Goal: Task Accomplishment & Management: Use online tool/utility

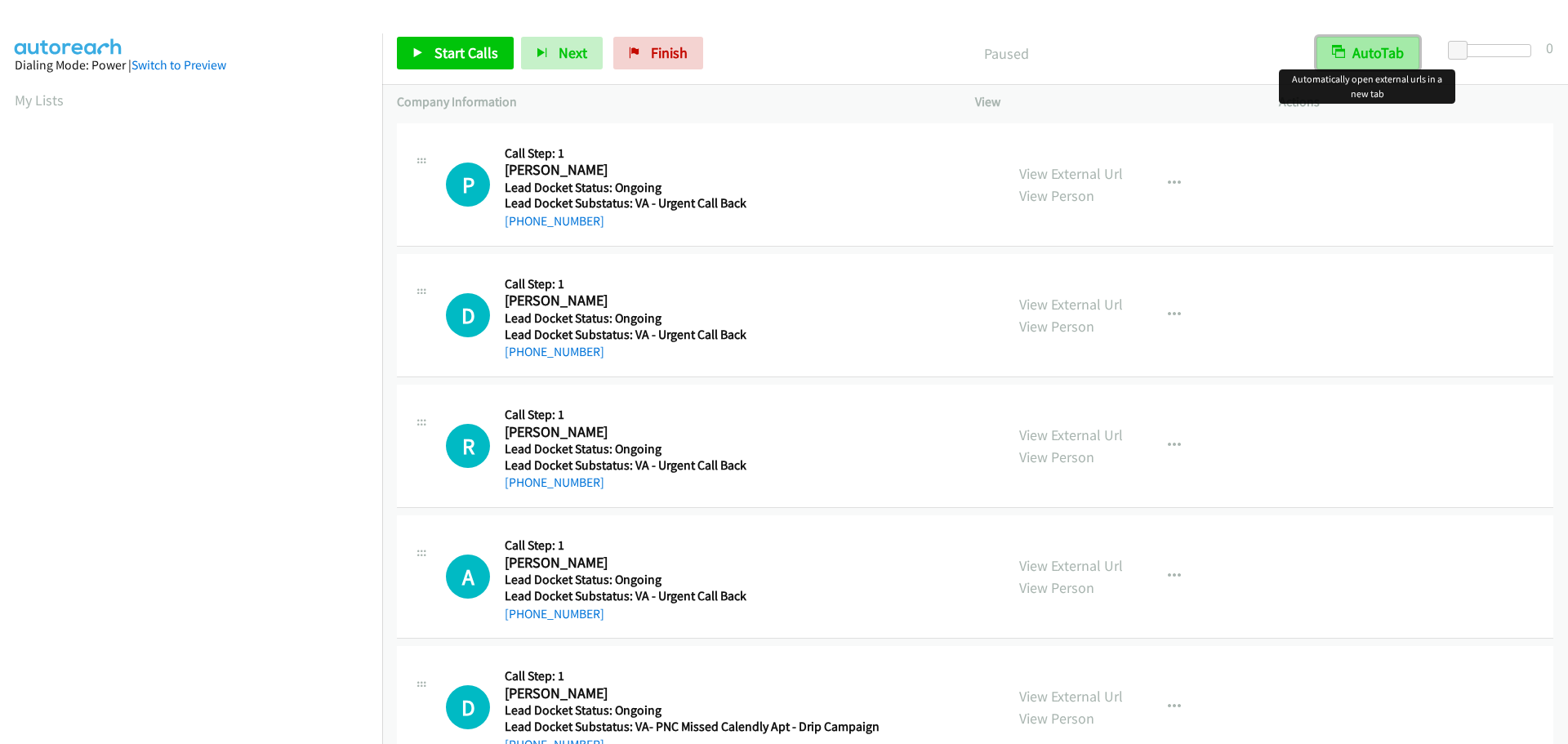
click at [1379, 52] on button "AutoTab" at bounding box center [1368, 52] width 103 height 33
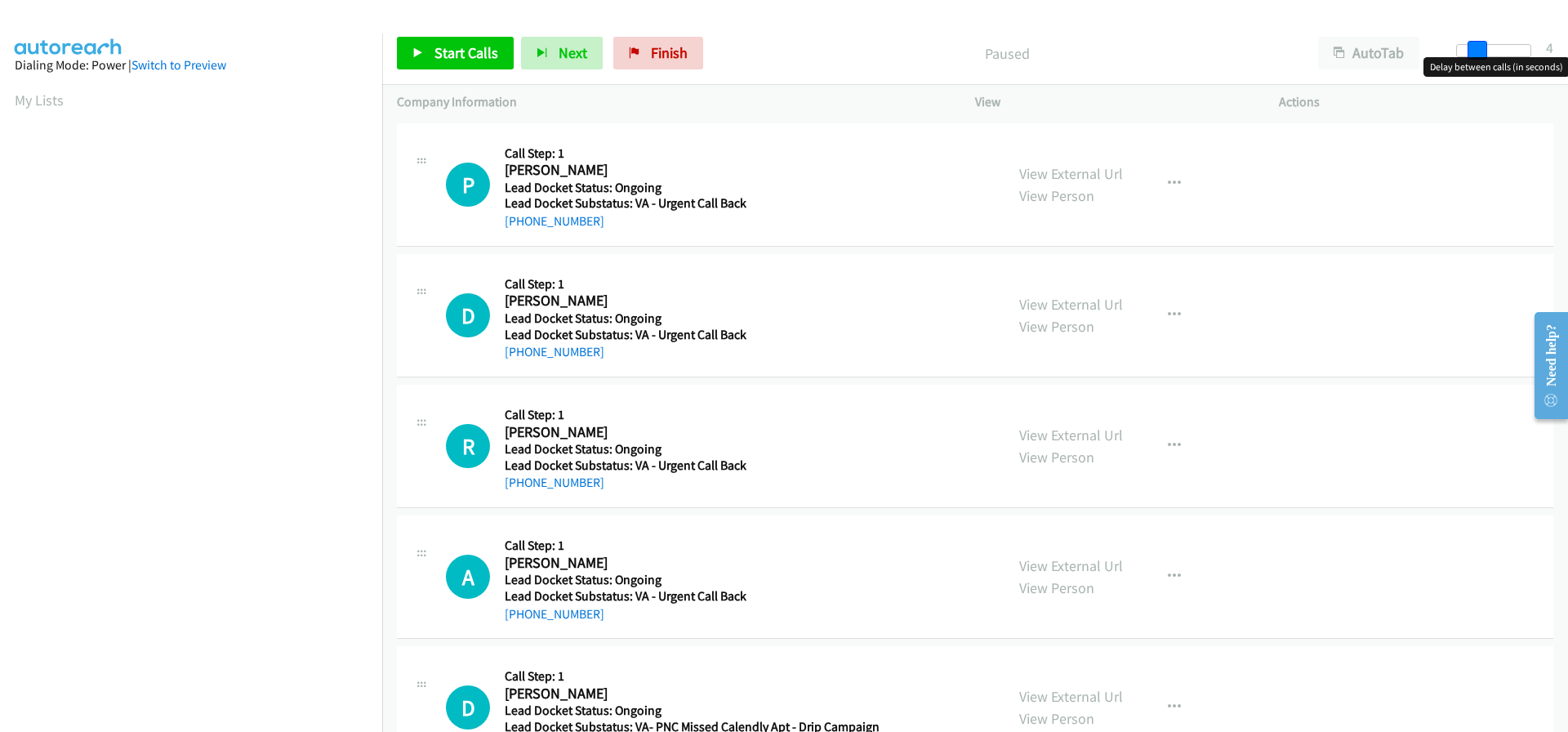
drag, startPoint x: 1459, startPoint y: 48, endPoint x: 1477, endPoint y: 50, distance: 18.1
click at [1477, 50] on span at bounding box center [1477, 51] width 20 height 20
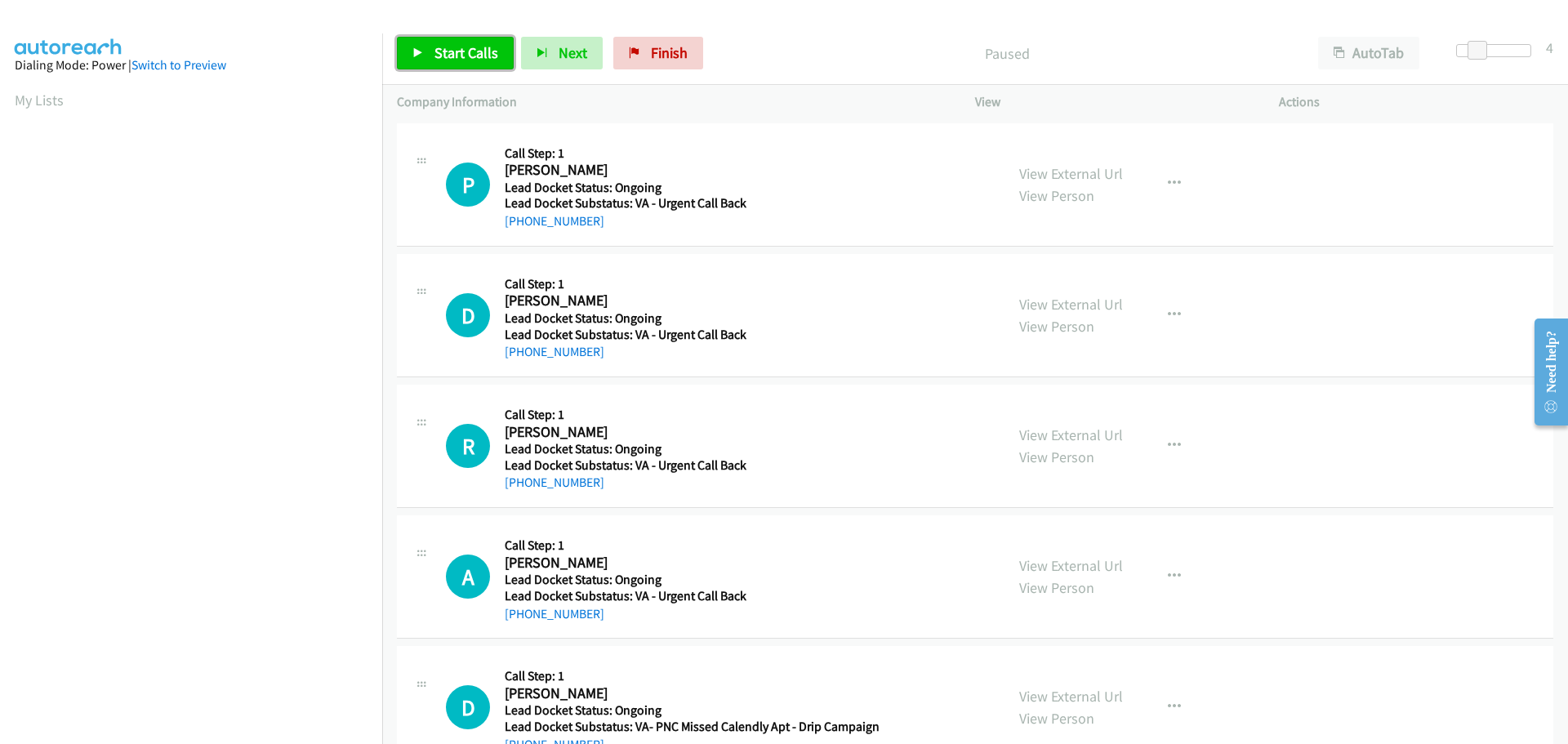
click at [495, 60] on link "Start Calls" at bounding box center [454, 52] width 117 height 33
drag, startPoint x: 599, startPoint y: 218, endPoint x: 520, endPoint y: 220, distance: 79.0
click at [520, 220] on div "+1 720-320-3449" at bounding box center [689, 221] width 369 height 20
copy link "720-320-3449"
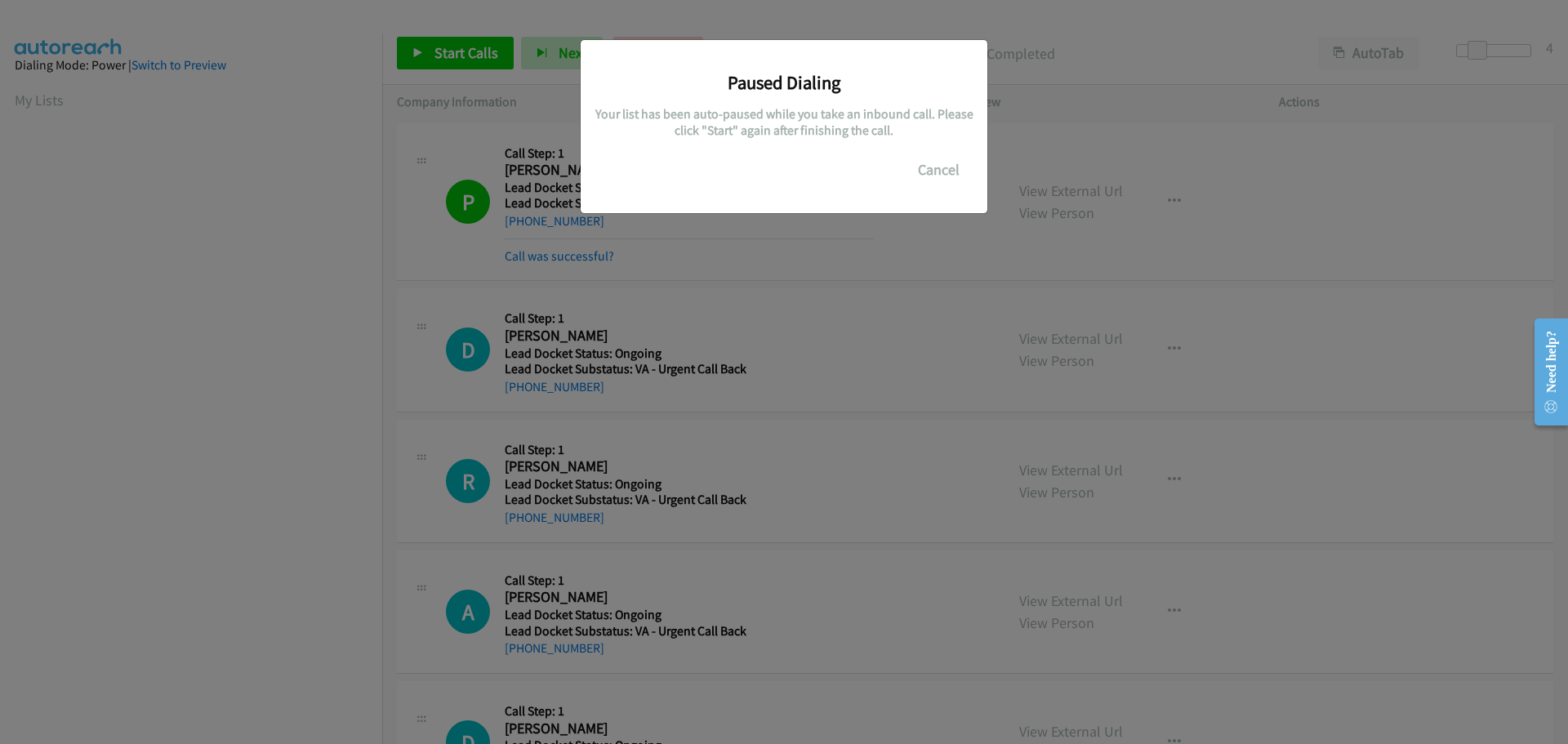
scroll to position [172, 0]
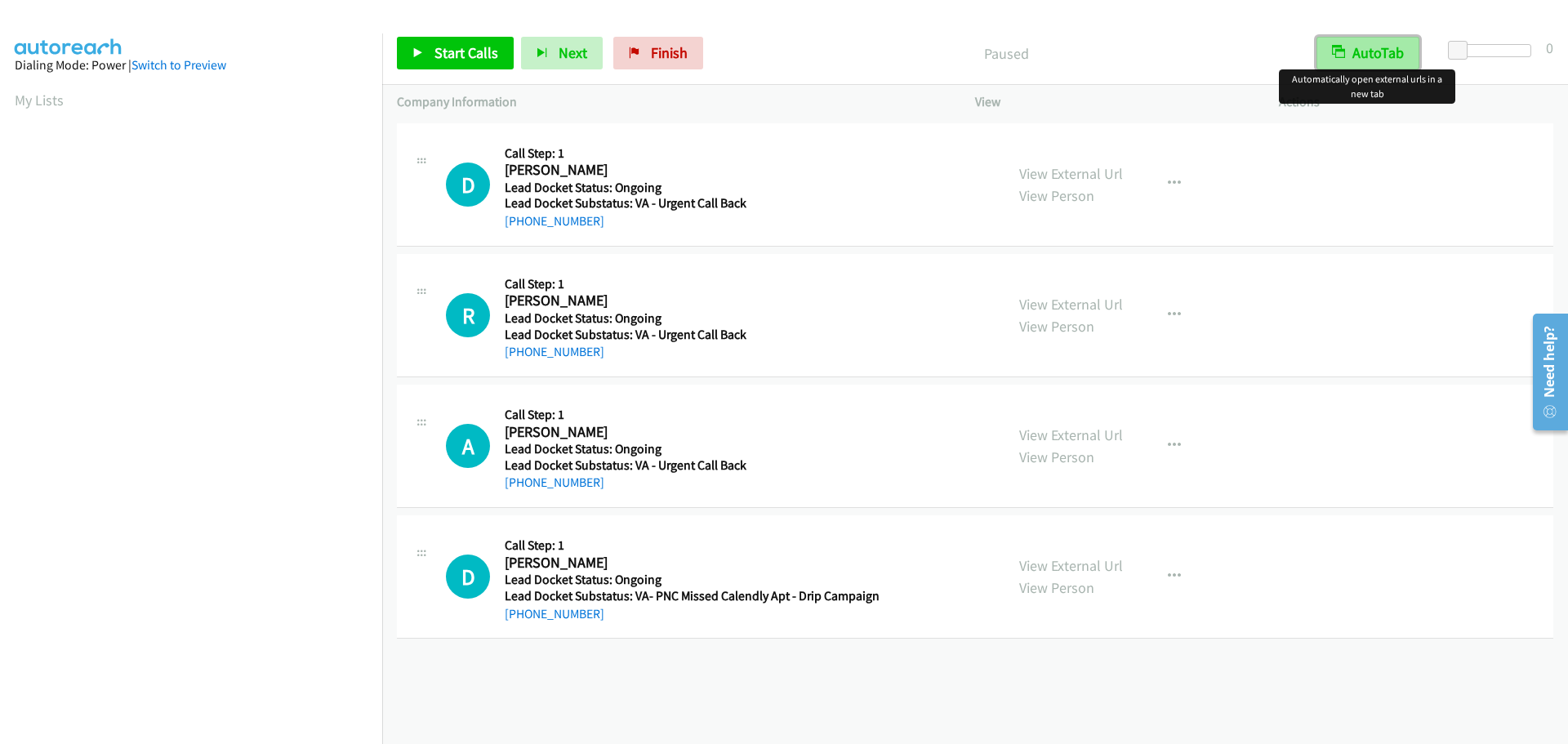
click at [1391, 56] on button "AutoTab" at bounding box center [1368, 52] width 103 height 33
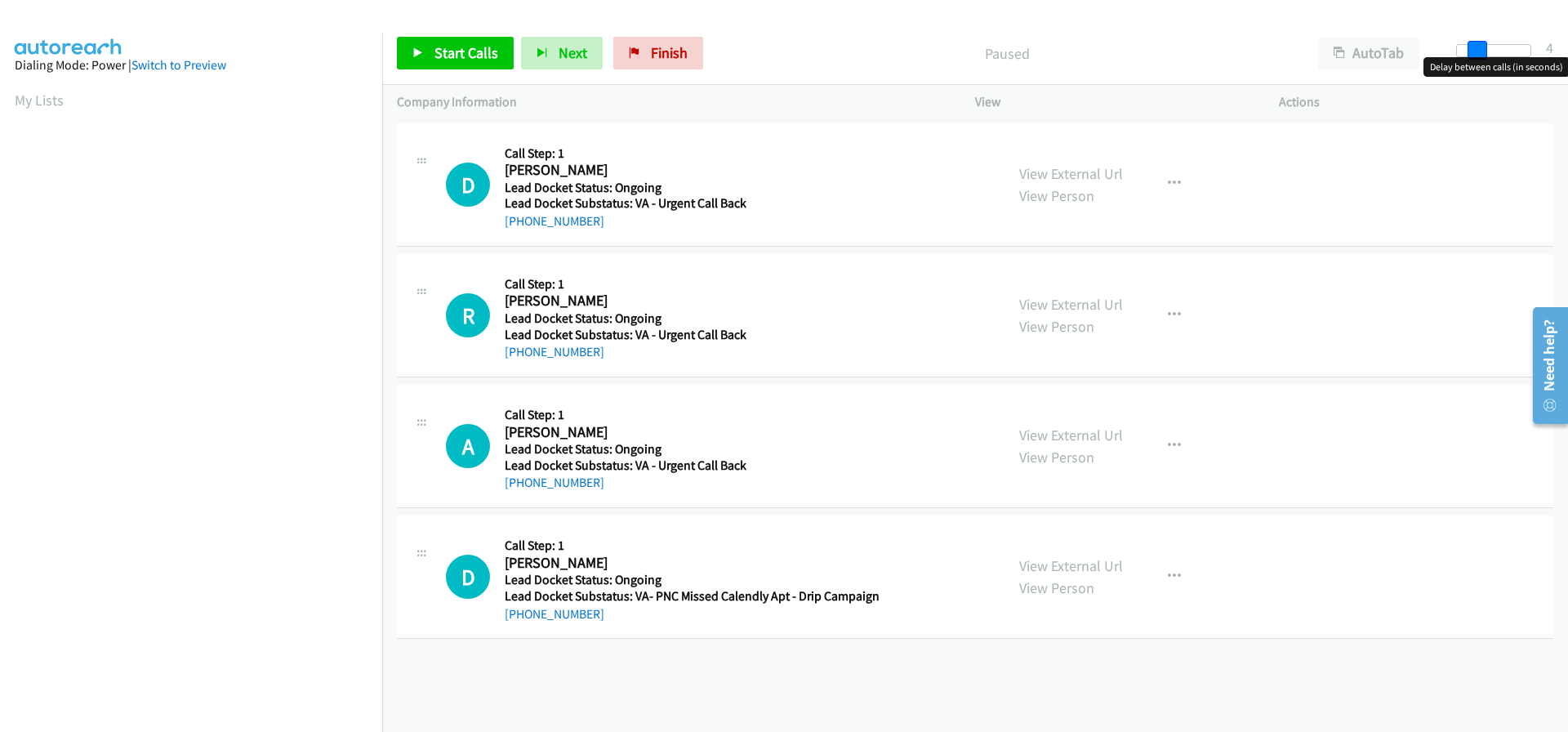
drag, startPoint x: 1462, startPoint y: 51, endPoint x: 1482, endPoint y: 52, distance: 20.0
click at [1482, 52] on span at bounding box center [1477, 51] width 20 height 20
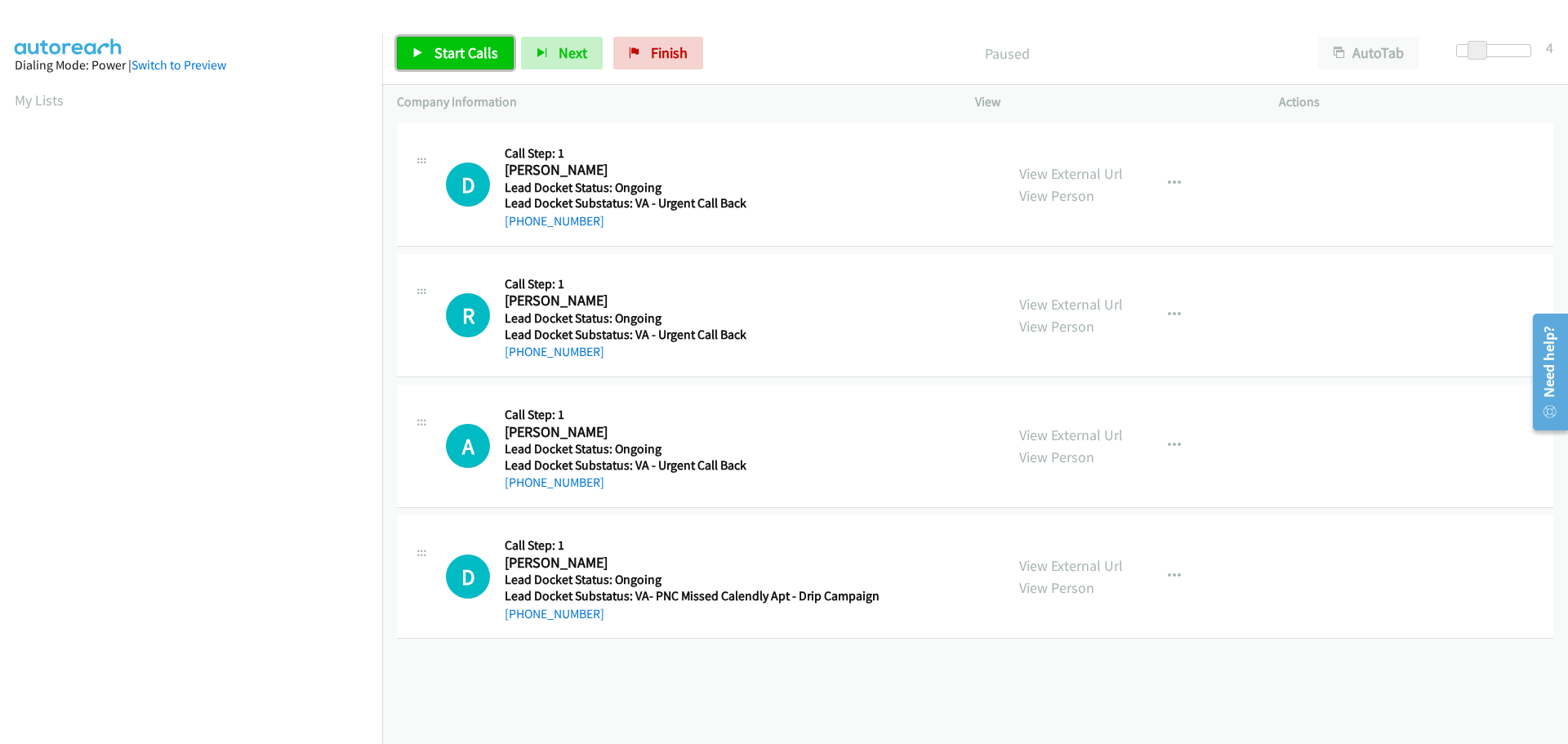
click at [469, 58] on span "Start Calls" at bounding box center [467, 52] width 64 height 19
drag, startPoint x: 585, startPoint y: 223, endPoint x: 519, endPoint y: 224, distance: 66.0
click at [519, 224] on div "+1 765-413-1383" at bounding box center [689, 221] width 369 height 20
copy link "765-413-1383"
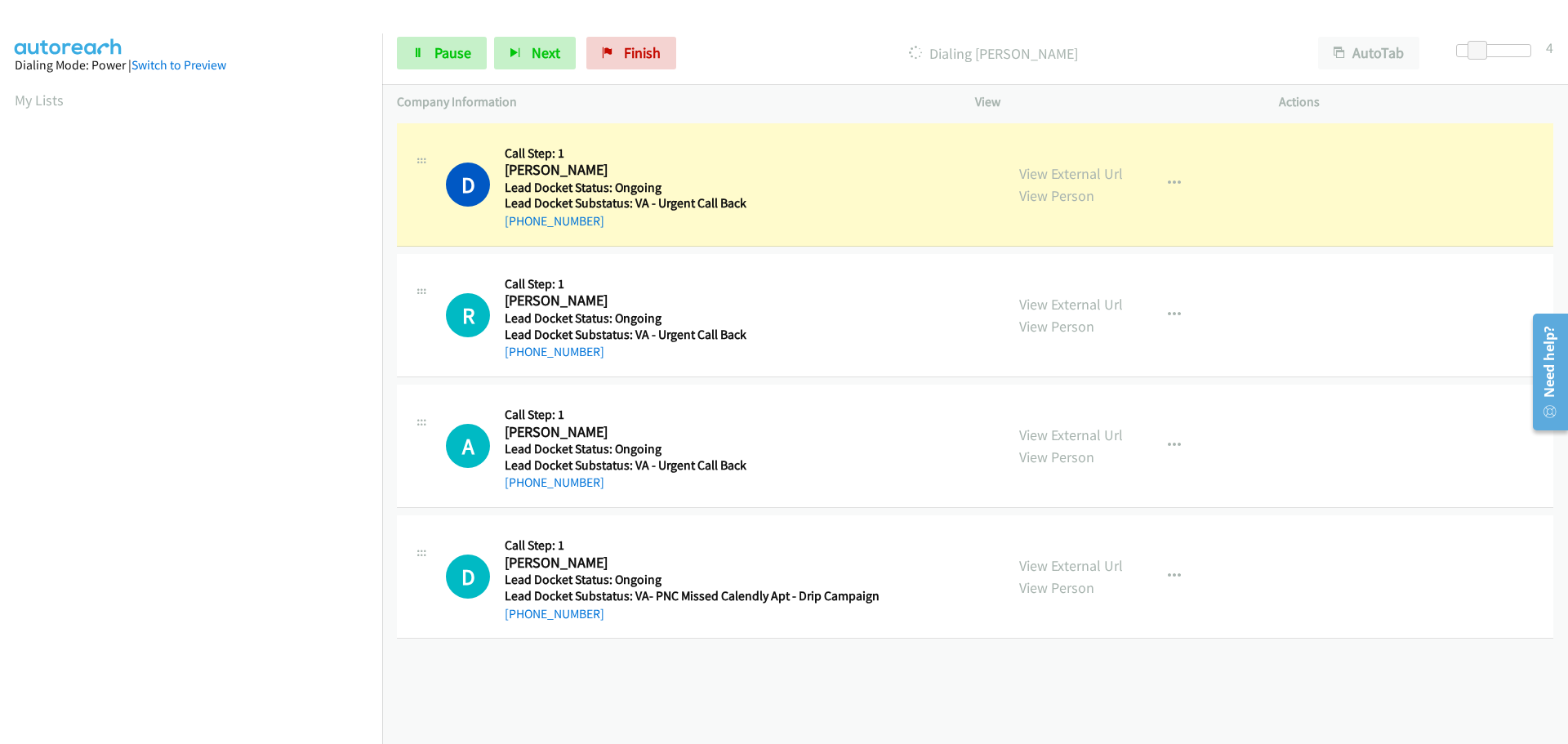
scroll to position [172, 0]
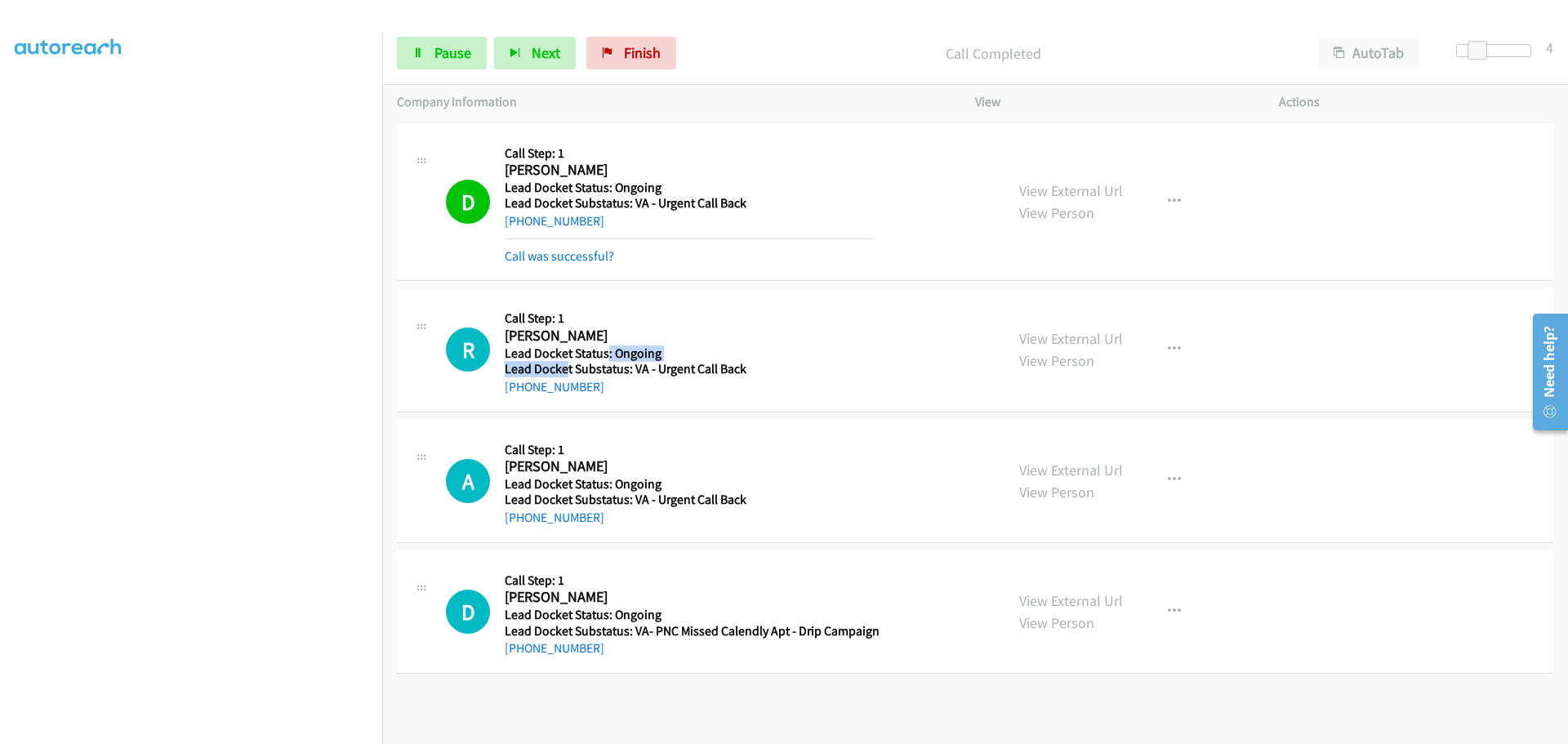
drag, startPoint x: 600, startPoint y: 359, endPoint x: 567, endPoint y: 373, distance: 35.8
click at [567, 373] on div "Callback Scheduled Call Step: 1 Ronald Oliver America/New_York Lead Docket Stat…" at bounding box center [689, 349] width 369 height 93
click at [635, 414] on td "R Callback Scheduled Call Step: 1 Ronald Oliver America/New_York Lead Docket St…" at bounding box center [975, 350] width 1186 height 131
drag, startPoint x: 622, startPoint y: 387, endPoint x: 519, endPoint y: 388, distance: 103.0
click at [519, 388] on div "+1 215-789-5646" at bounding box center [689, 387] width 369 height 20
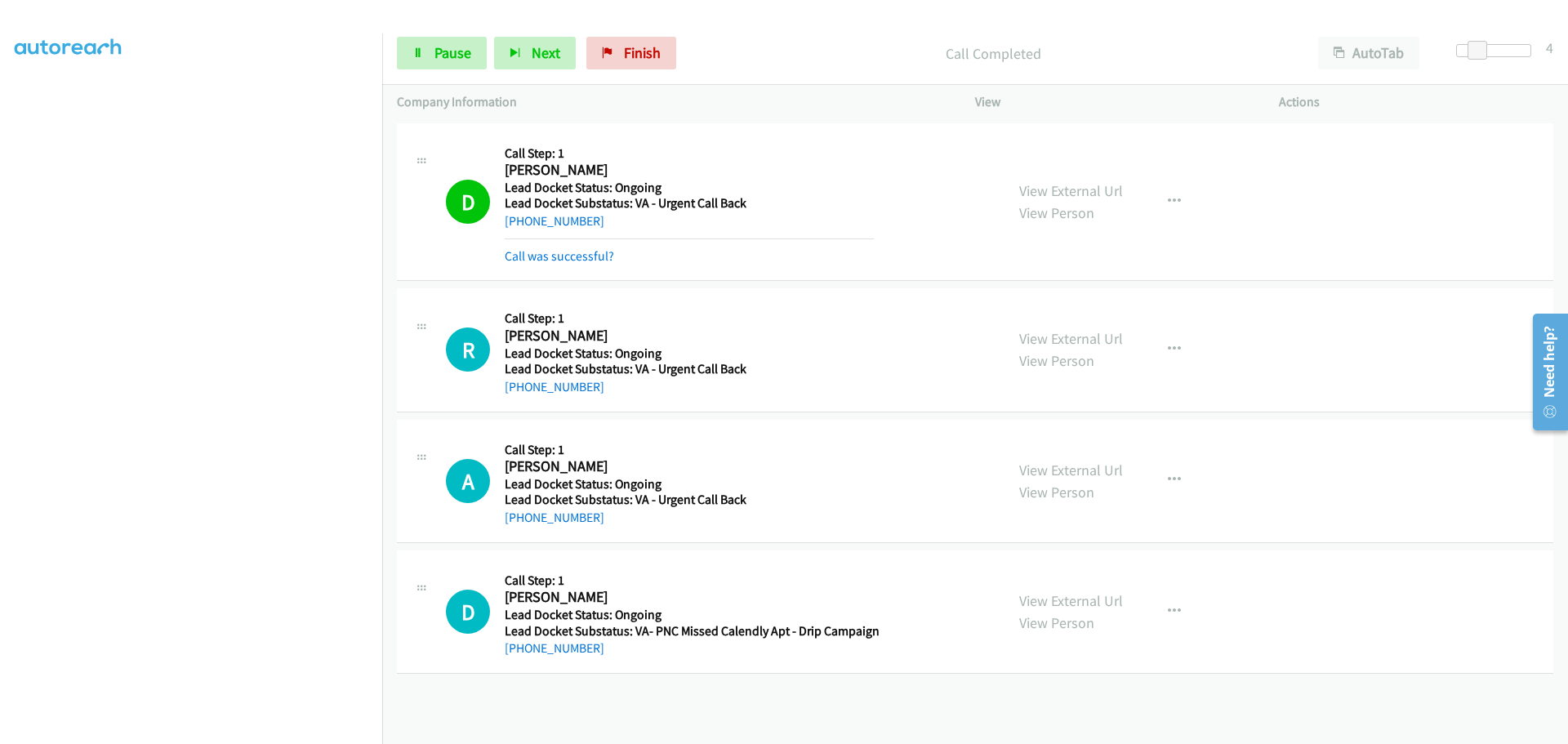
copy link "215-789-5646"
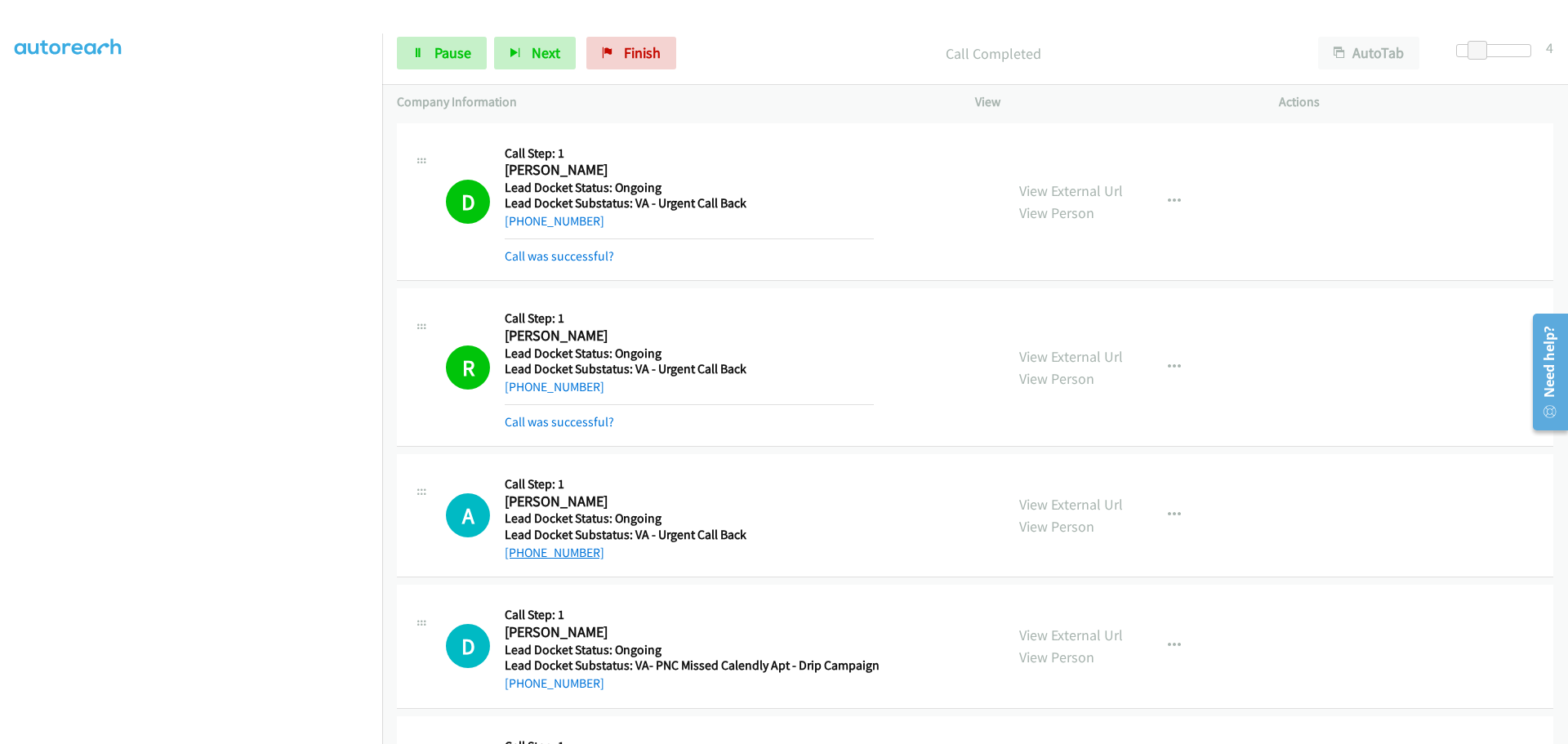
drag, startPoint x: 613, startPoint y: 519, endPoint x: 519, endPoint y: 548, distance: 98.4
click at [519, 548] on div "+1 346-684-8535" at bounding box center [689, 553] width 369 height 20
copy link "346-684-8535"
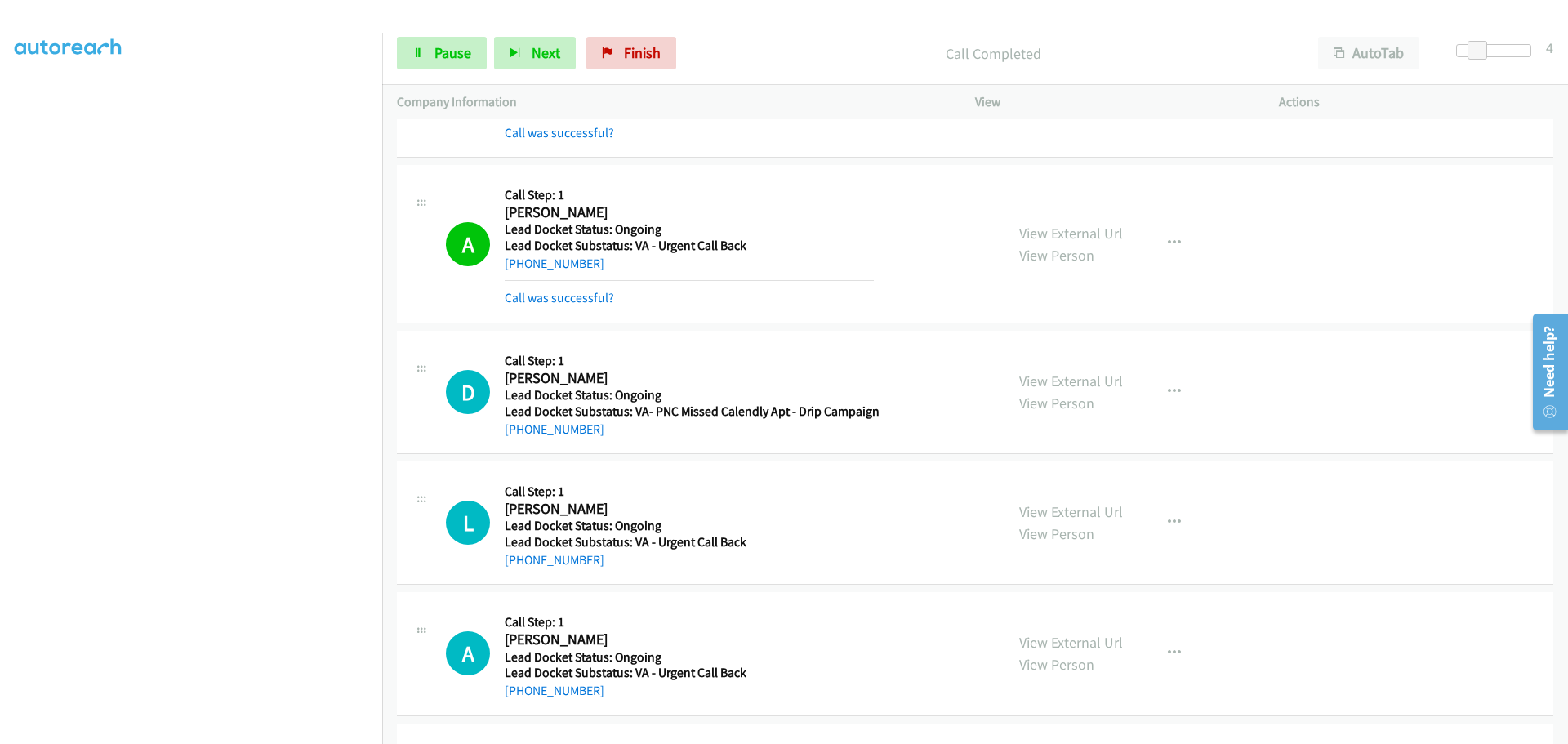
scroll to position [326, 0]
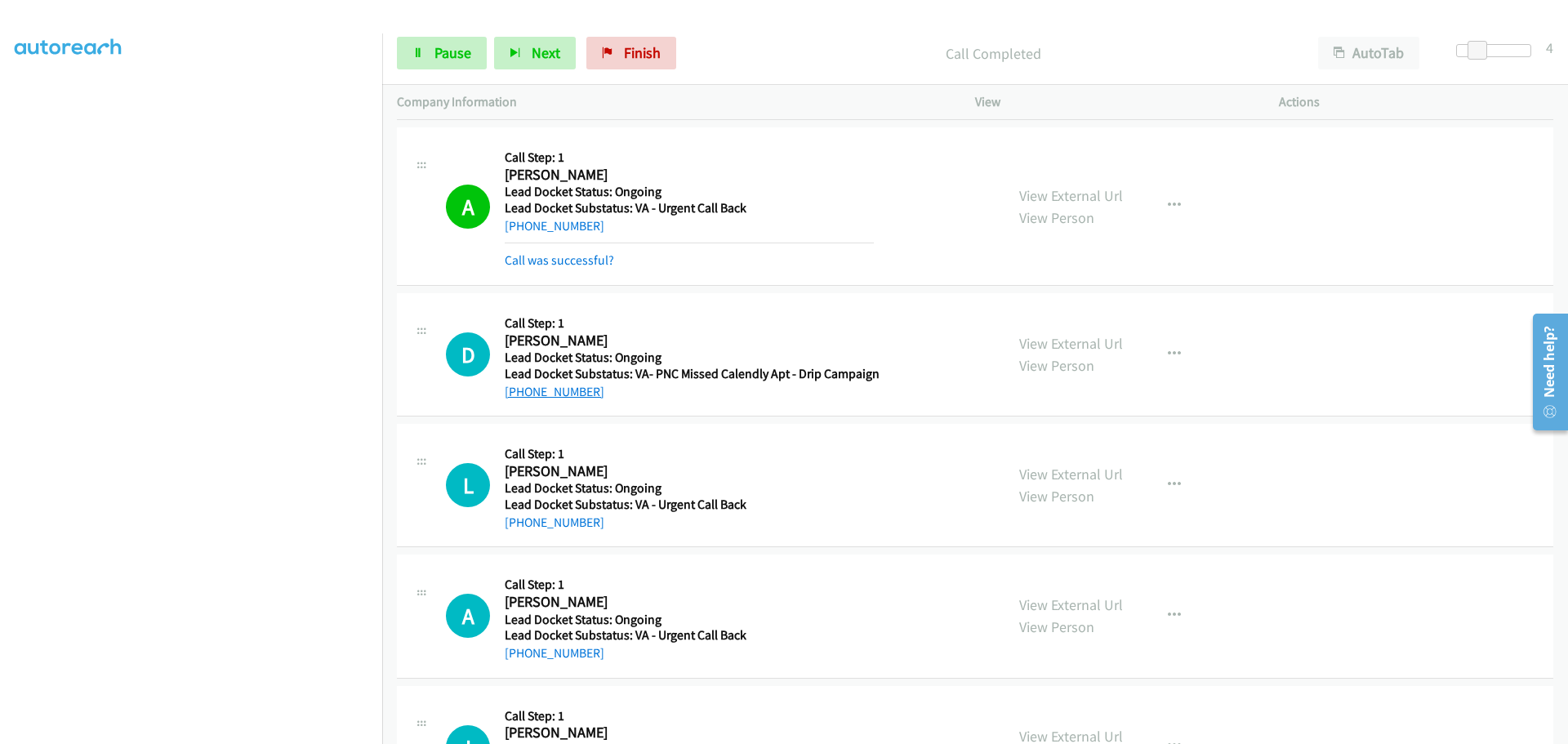
drag, startPoint x: 612, startPoint y: 389, endPoint x: 521, endPoint y: 395, distance: 91.2
click at [521, 395] on div "+1 816-401-0924" at bounding box center [693, 392] width 375 height 20
copy link "816-401-0924"
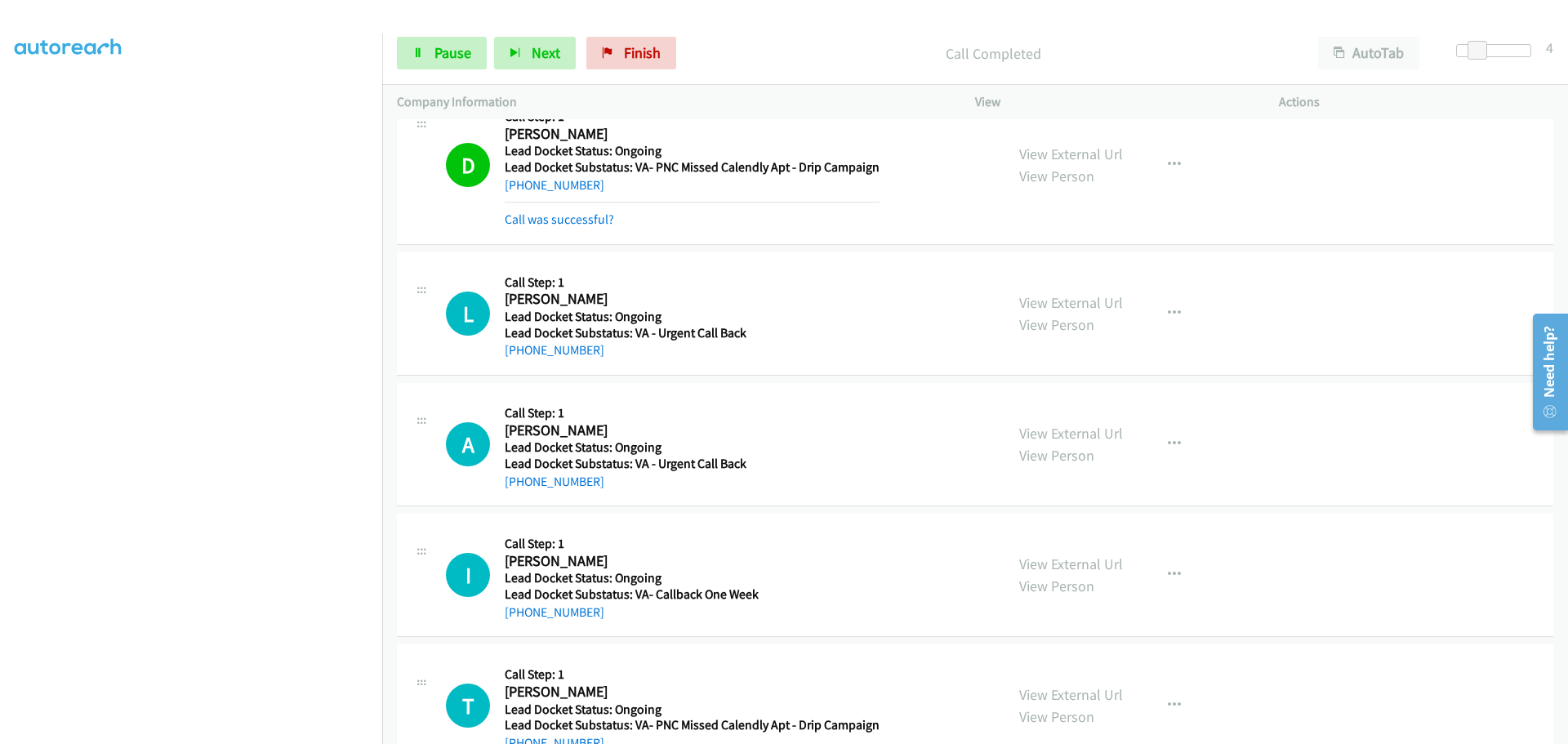
scroll to position [572, 0]
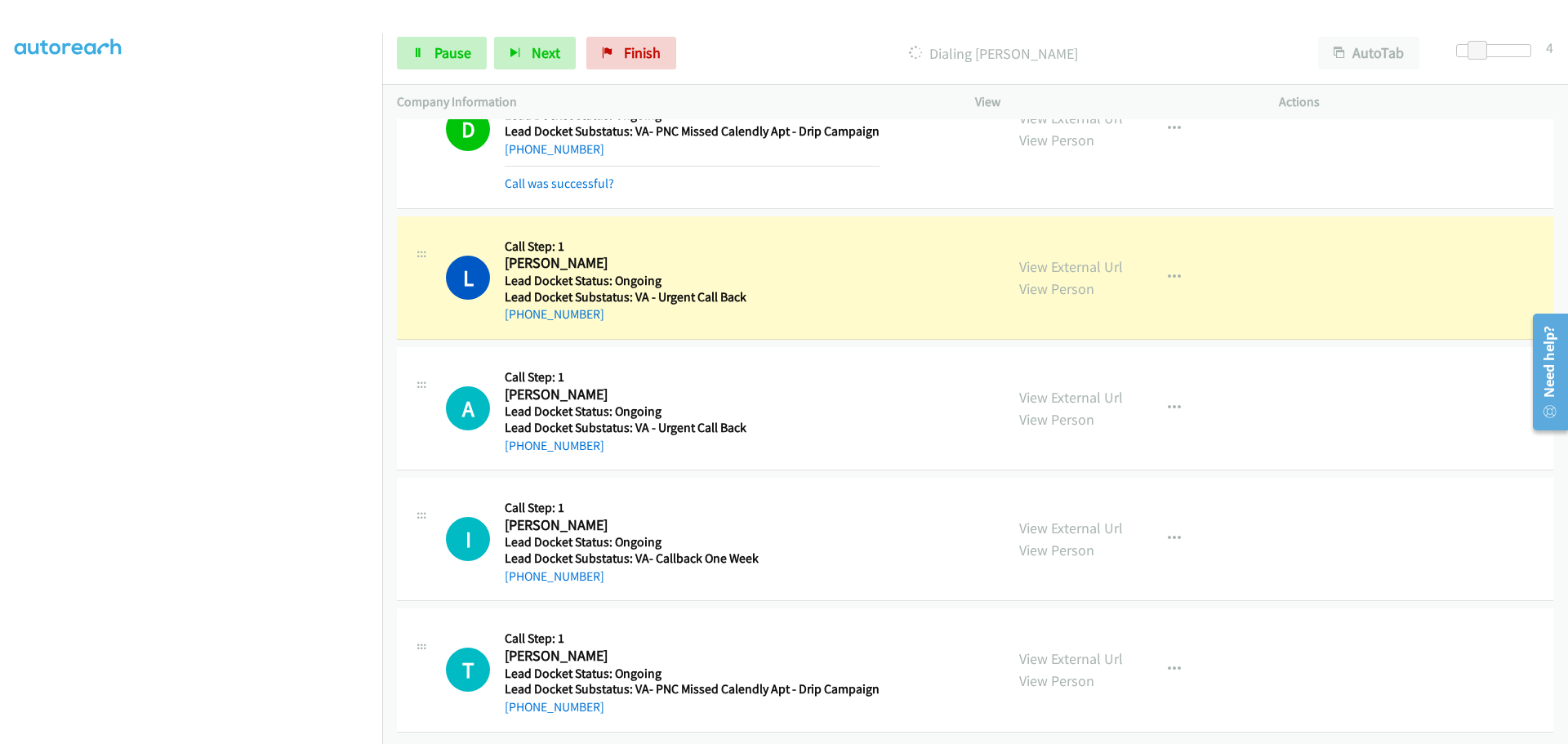
drag, startPoint x: 601, startPoint y: 315, endPoint x: 519, endPoint y: 322, distance: 82.3
click at [519, 322] on div "L Callback Scheduled Call Step: 1 Lakevin Smith America/Chicago Lead Docket Sta…" at bounding box center [975, 277] width 1156 height 124
copy link "334-925-5448"
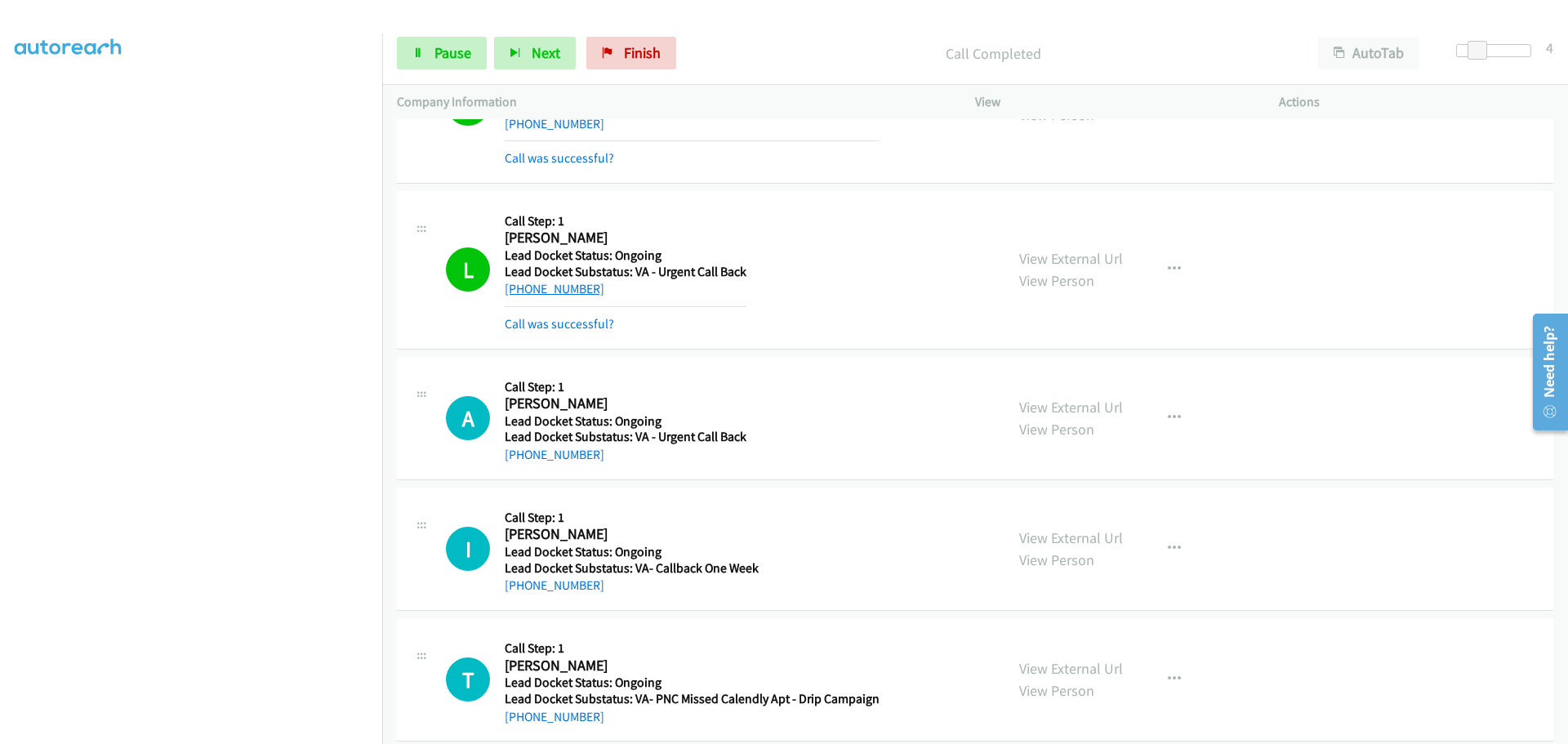
scroll to position [616, 0]
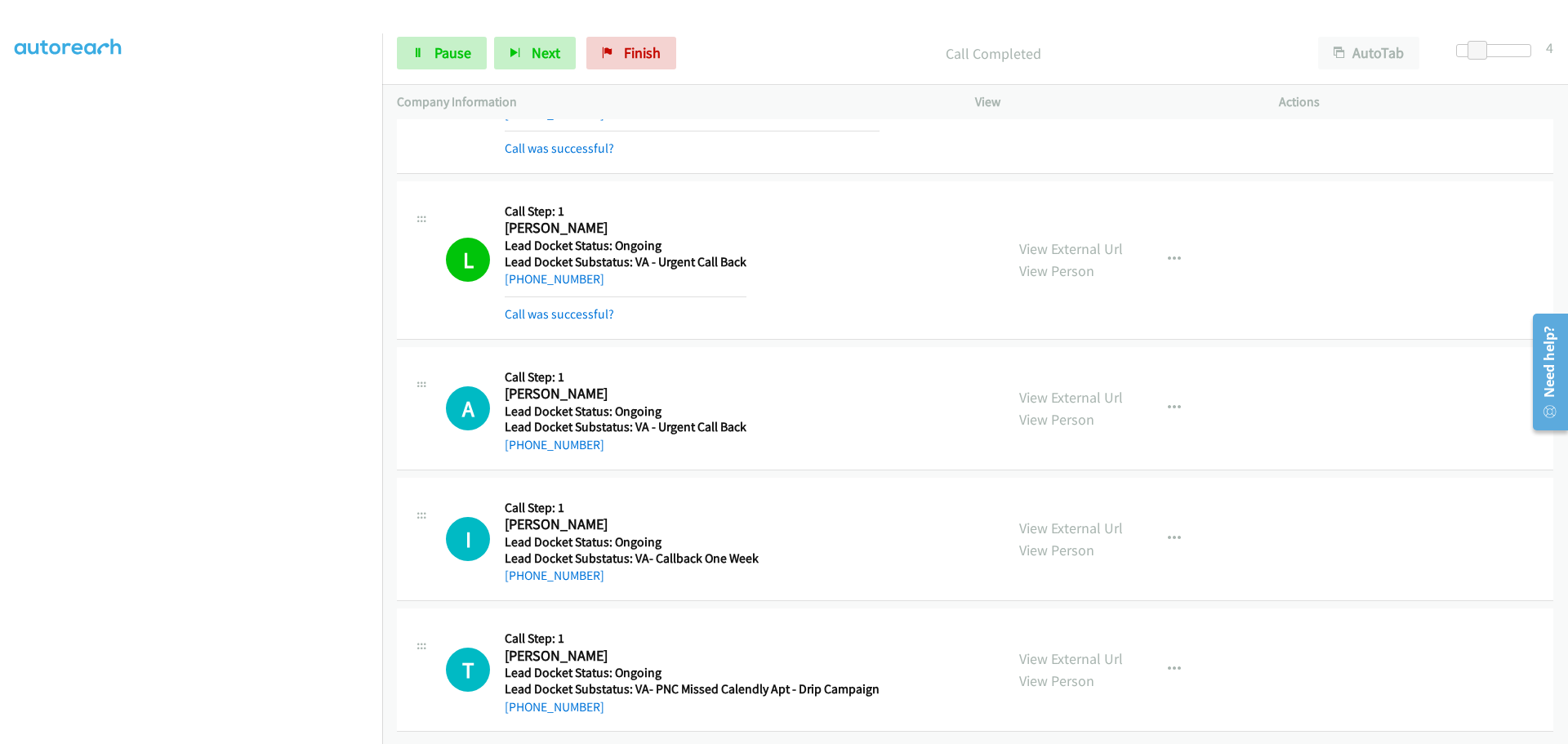
drag, startPoint x: 622, startPoint y: 437, endPoint x: 521, endPoint y: 447, distance: 101.5
click at [521, 447] on div "A Callback Scheduled Call Step: 1 Ann Carter America/New_York Lead Docket Statu…" at bounding box center [975, 408] width 1156 height 124
copy link "856-373-5315"
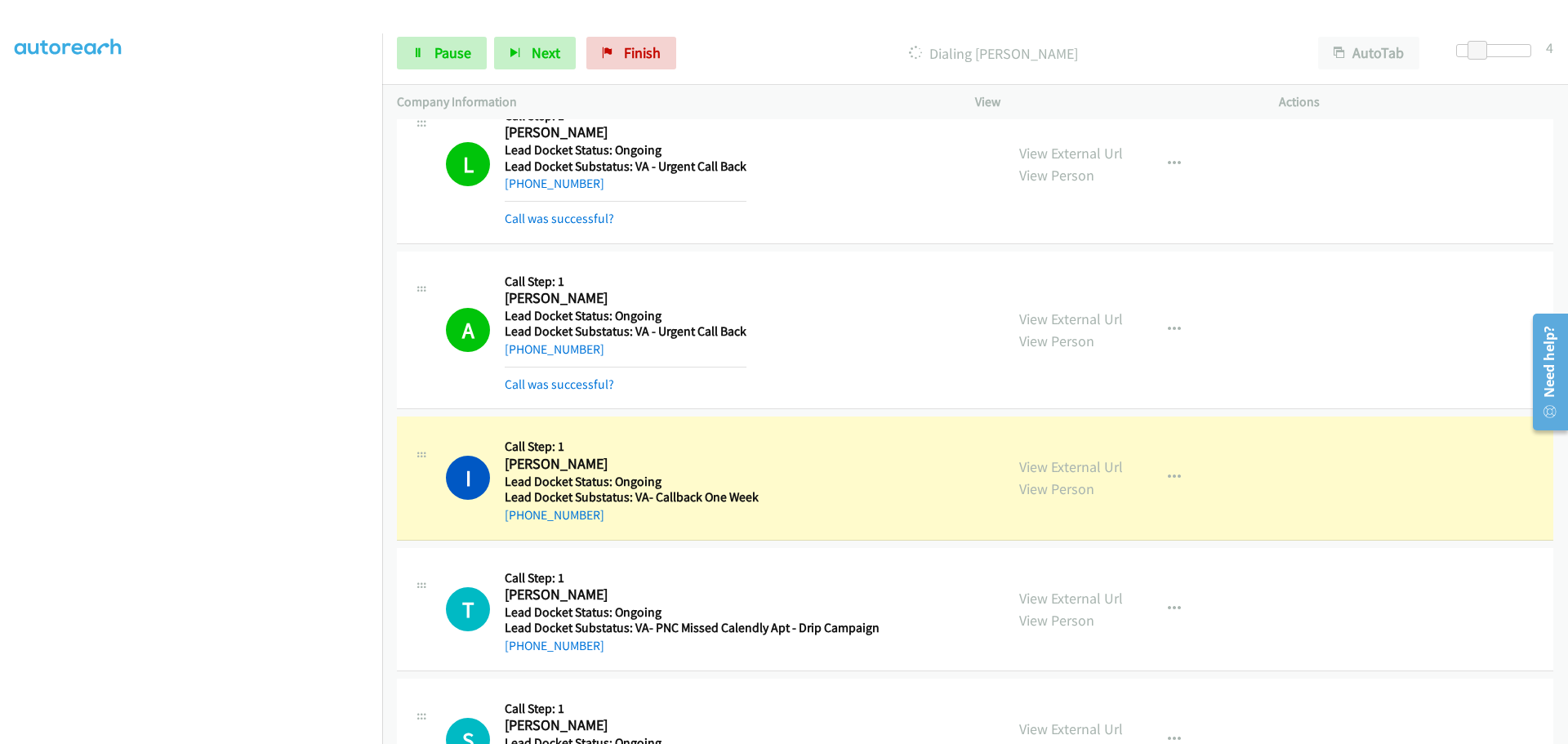
scroll to position [780, 0]
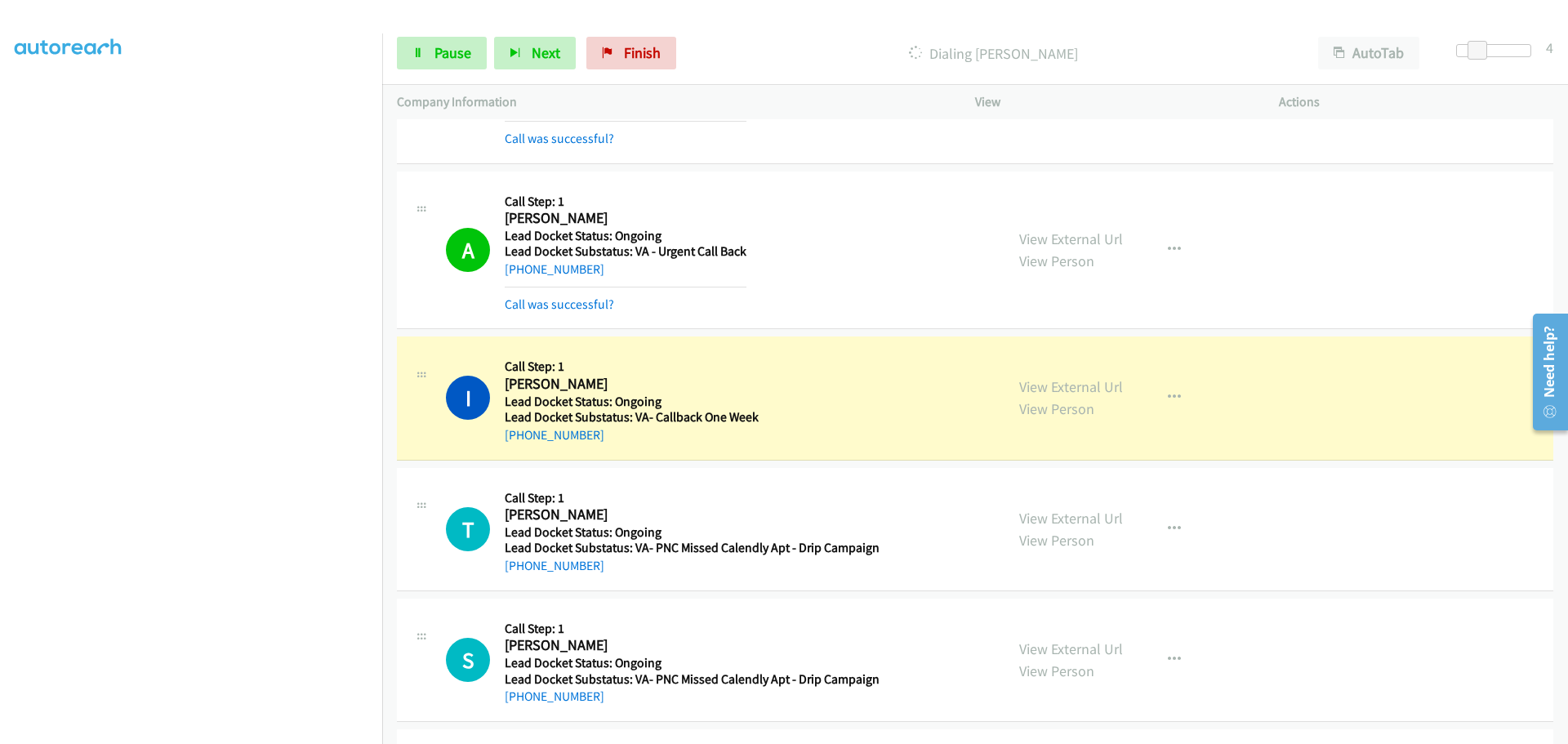
drag, startPoint x: 597, startPoint y: 441, endPoint x: 522, endPoint y: 448, distance: 75.3
click at [522, 448] on div "I Callback Scheduled Call Step: 1 Isaiah Lewis America/New_York Lead Docket Sta…" at bounding box center [975, 397] width 1156 height 124
copy link "440-589-9296"
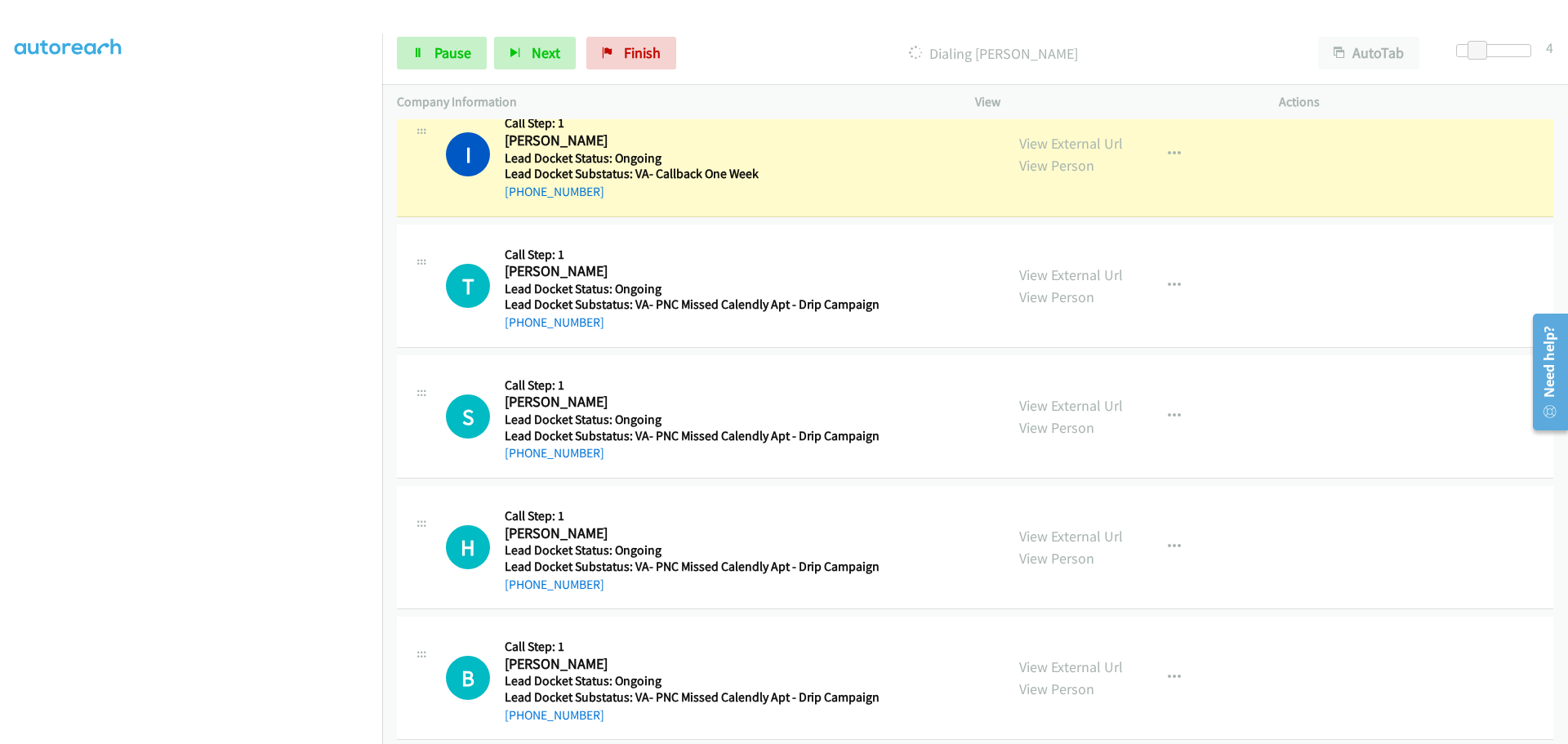
scroll to position [1025, 0]
drag, startPoint x: 602, startPoint y: 325, endPoint x: 520, endPoint y: 332, distance: 82.3
click at [520, 332] on div "T Callback Scheduled Call Step: 1 Tyler Strouhal America/New_York Lead Docket S…" at bounding box center [975, 284] width 1156 height 124
copy link "843-591-6701"
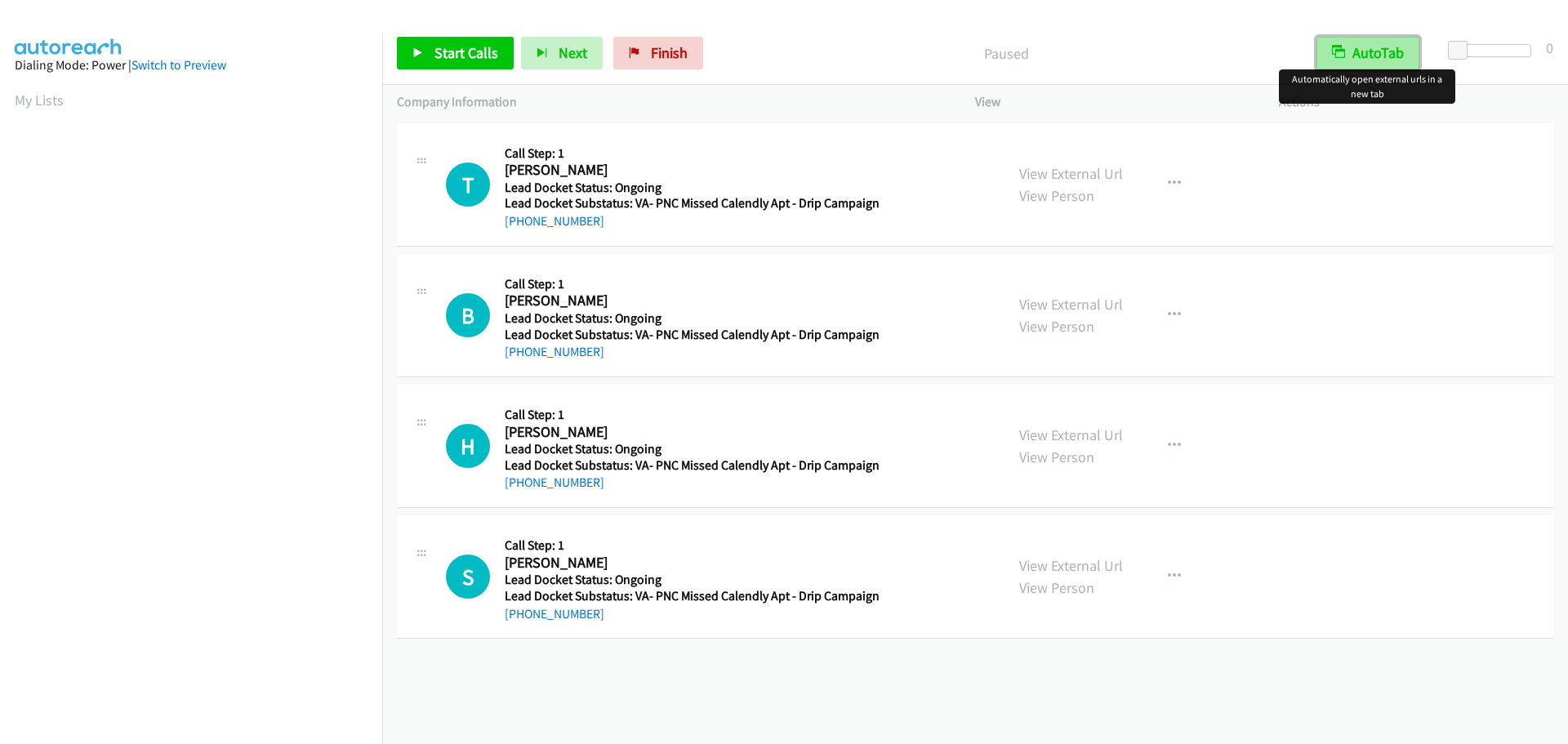
click at [1386, 60] on button "AutoTab" at bounding box center [1368, 52] width 103 height 33
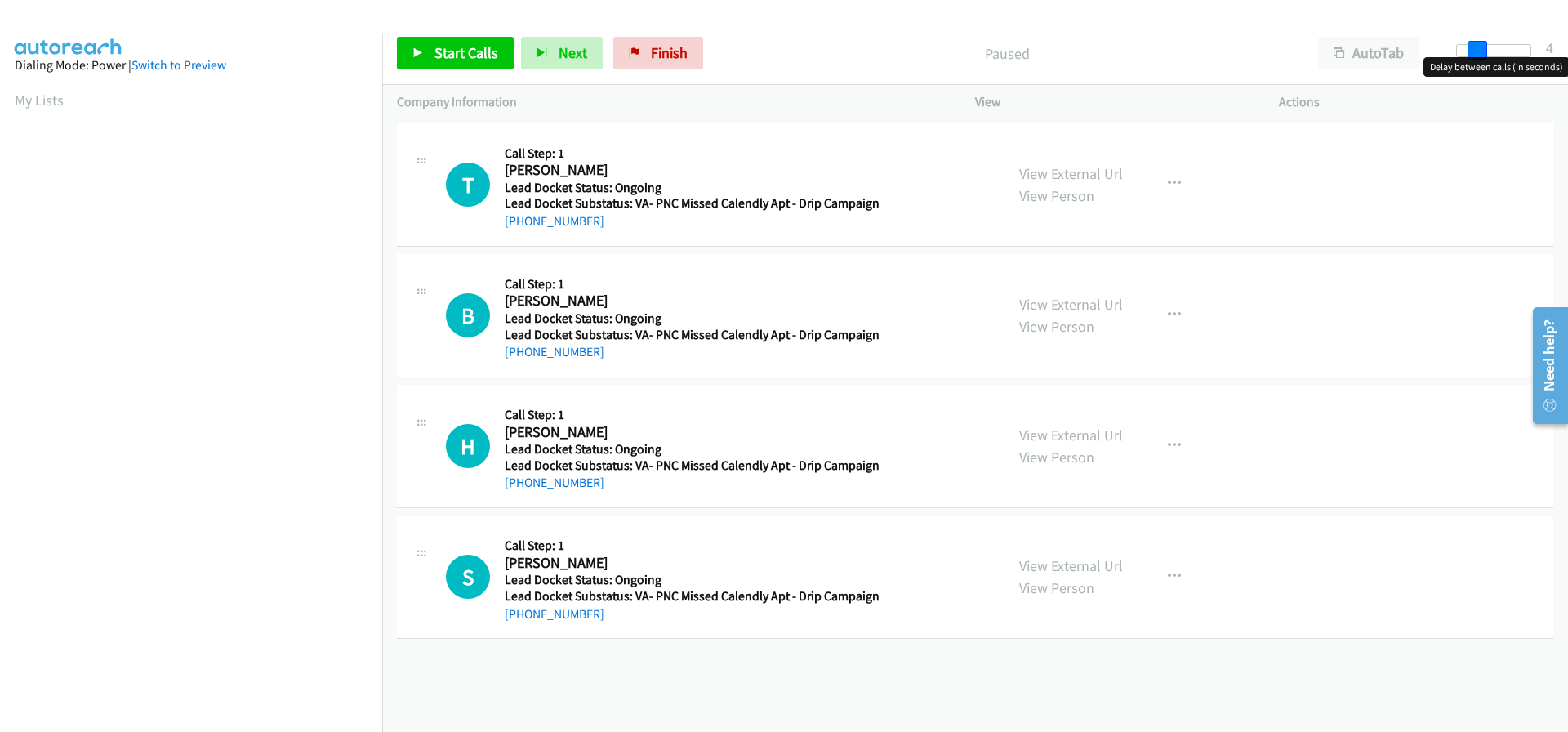
drag, startPoint x: 1462, startPoint y: 52, endPoint x: 1480, endPoint y: 51, distance: 18.0
click at [1480, 51] on span at bounding box center [1477, 51] width 20 height 20
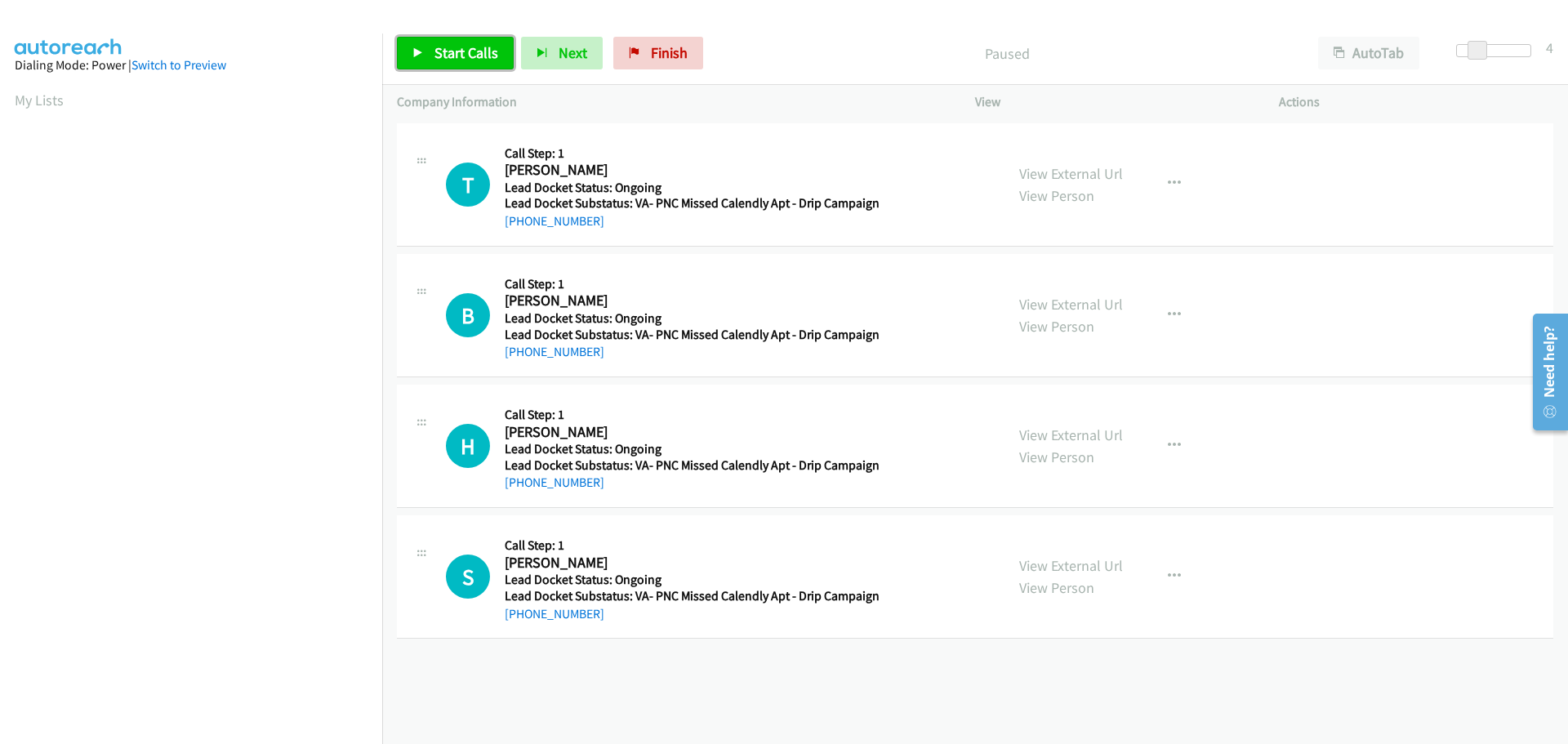
click at [487, 57] on span "Start Calls" at bounding box center [467, 52] width 64 height 19
drag, startPoint x: 591, startPoint y: 221, endPoint x: 519, endPoint y: 221, distance: 72.0
click at [519, 221] on div "+1 843-591-6701" at bounding box center [693, 221] width 375 height 20
copy link "843-591-6701"
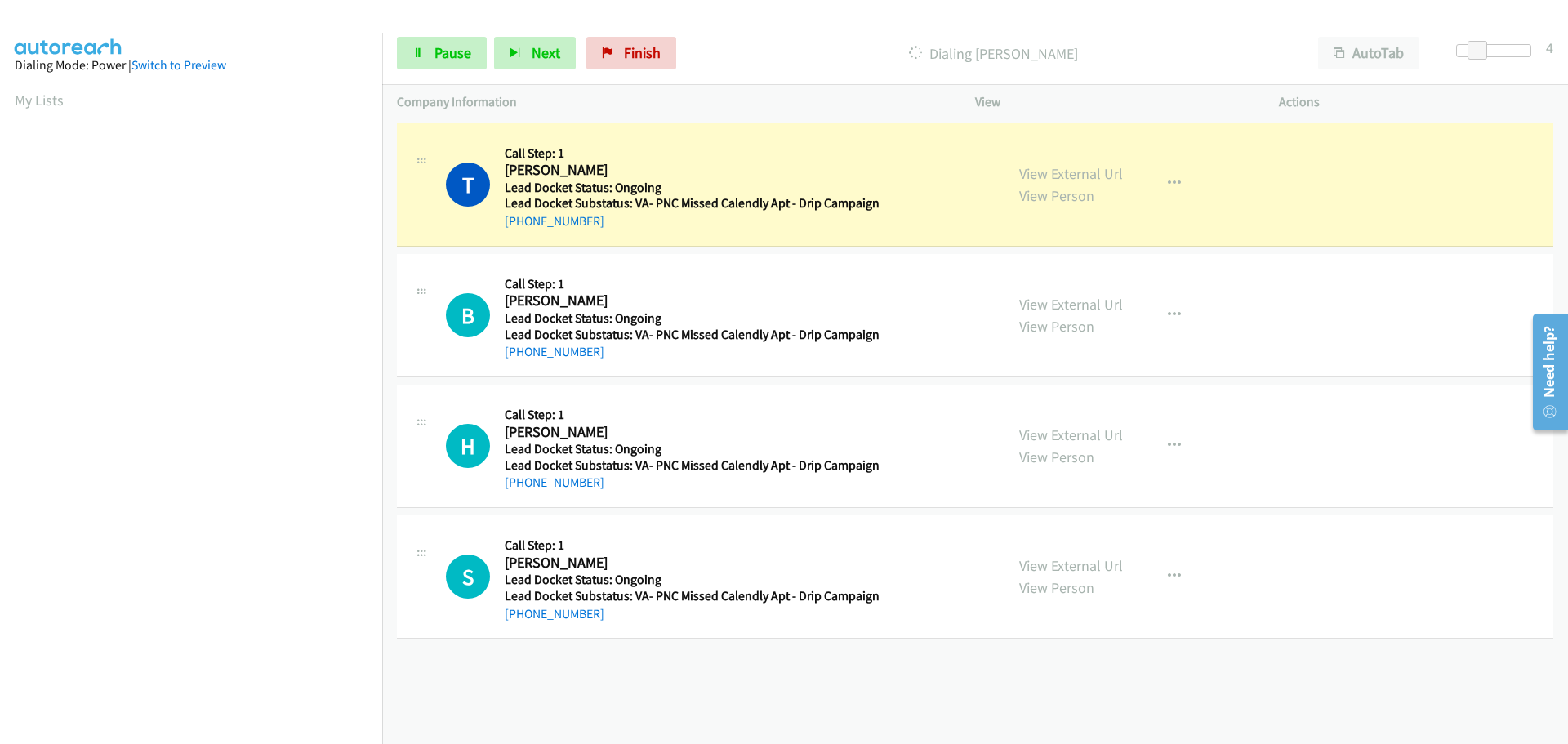
scroll to position [172, 0]
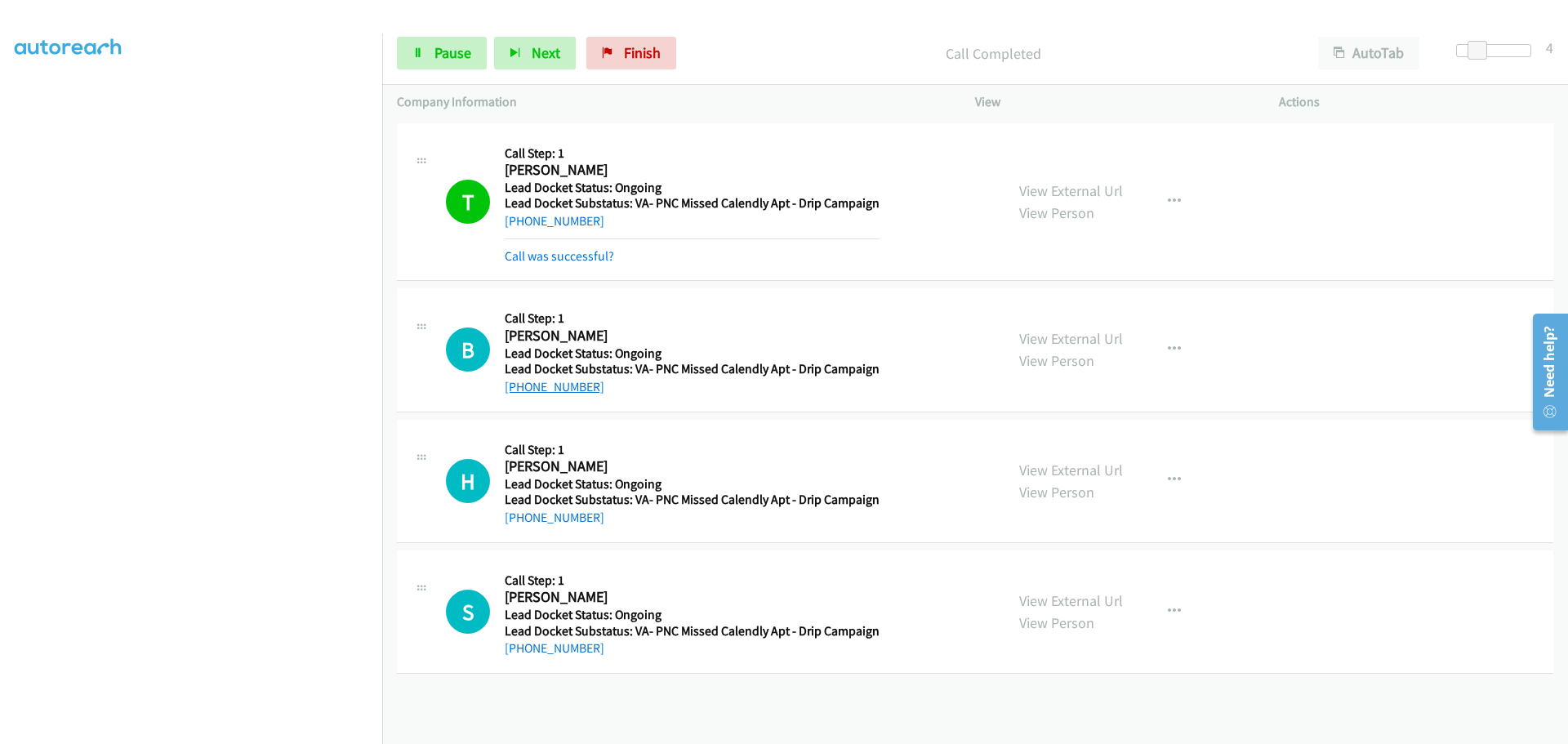
drag, startPoint x: 602, startPoint y: 360, endPoint x: 519, endPoint y: 384, distance: 86.4
click at [519, 384] on div "+1 352-451-7434" at bounding box center [693, 387] width 375 height 20
copy link "352-451-7434"
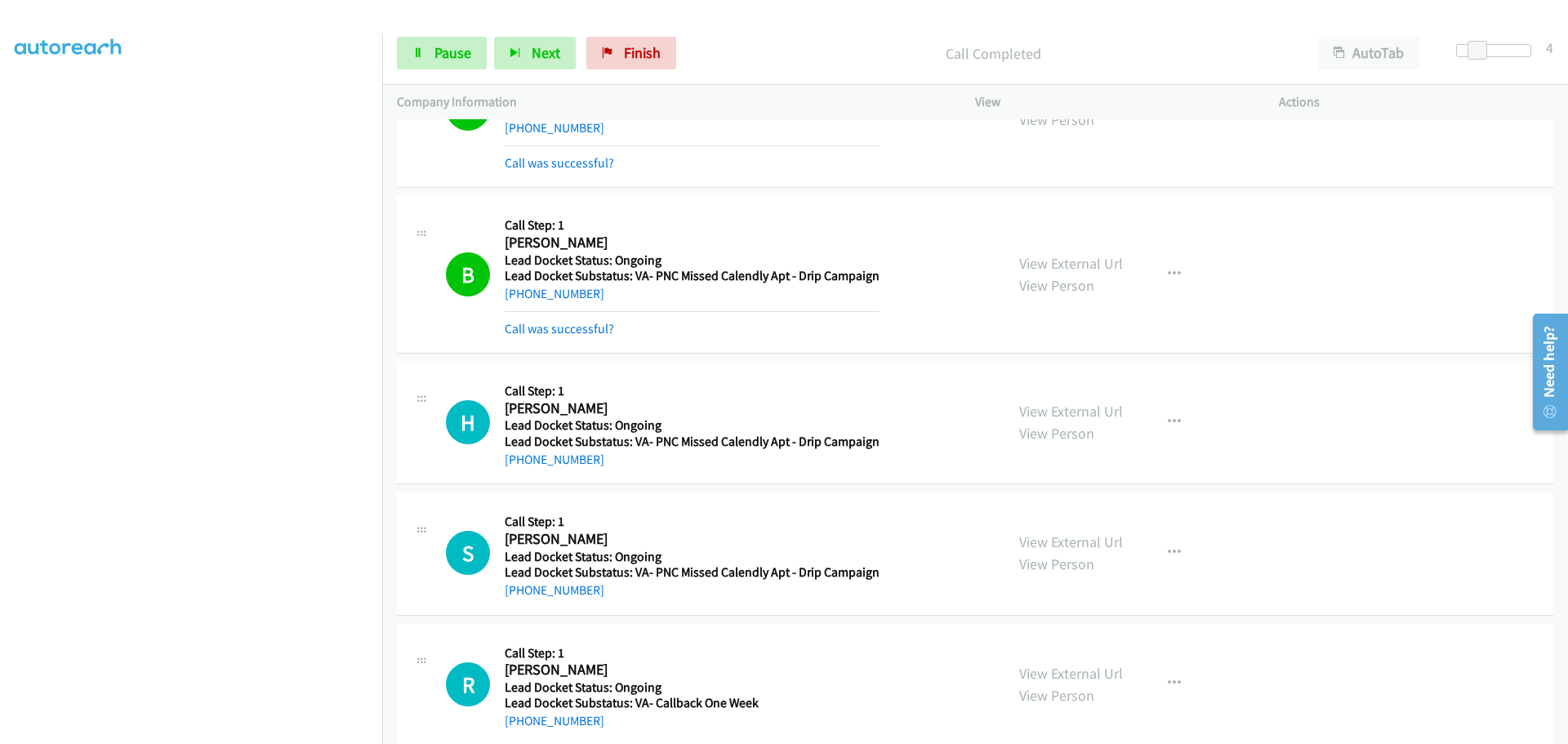
scroll to position [164, 0]
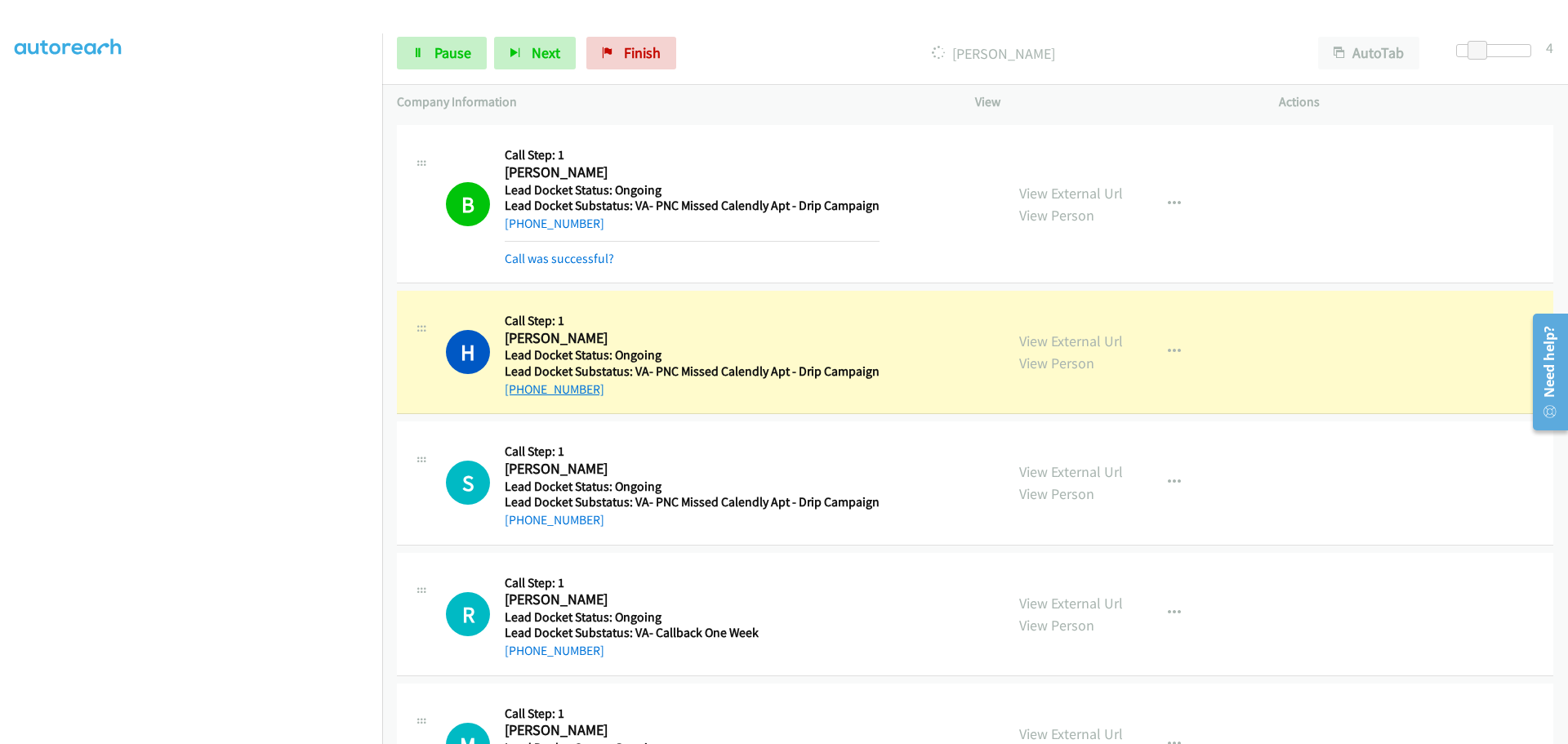
drag, startPoint x: 565, startPoint y: 387, endPoint x: 524, endPoint y: 393, distance: 41.4
click at [522, 392] on div "+1 318-404-4741" at bounding box center [693, 389] width 375 height 20
copy link "318-404-4741"
click at [457, 52] on span "Pause" at bounding box center [453, 52] width 36 height 19
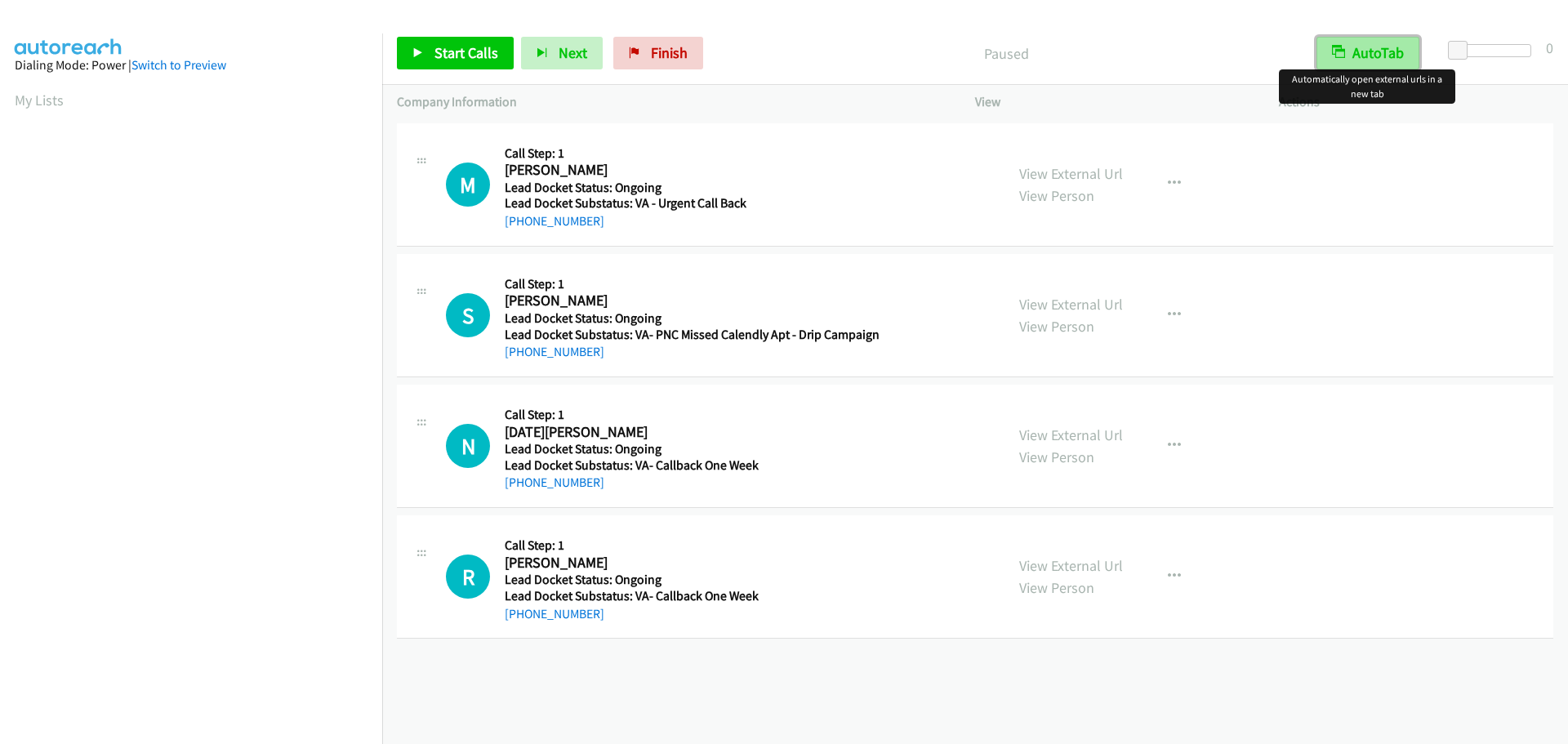
click at [1387, 53] on button "AutoTab" at bounding box center [1368, 52] width 103 height 33
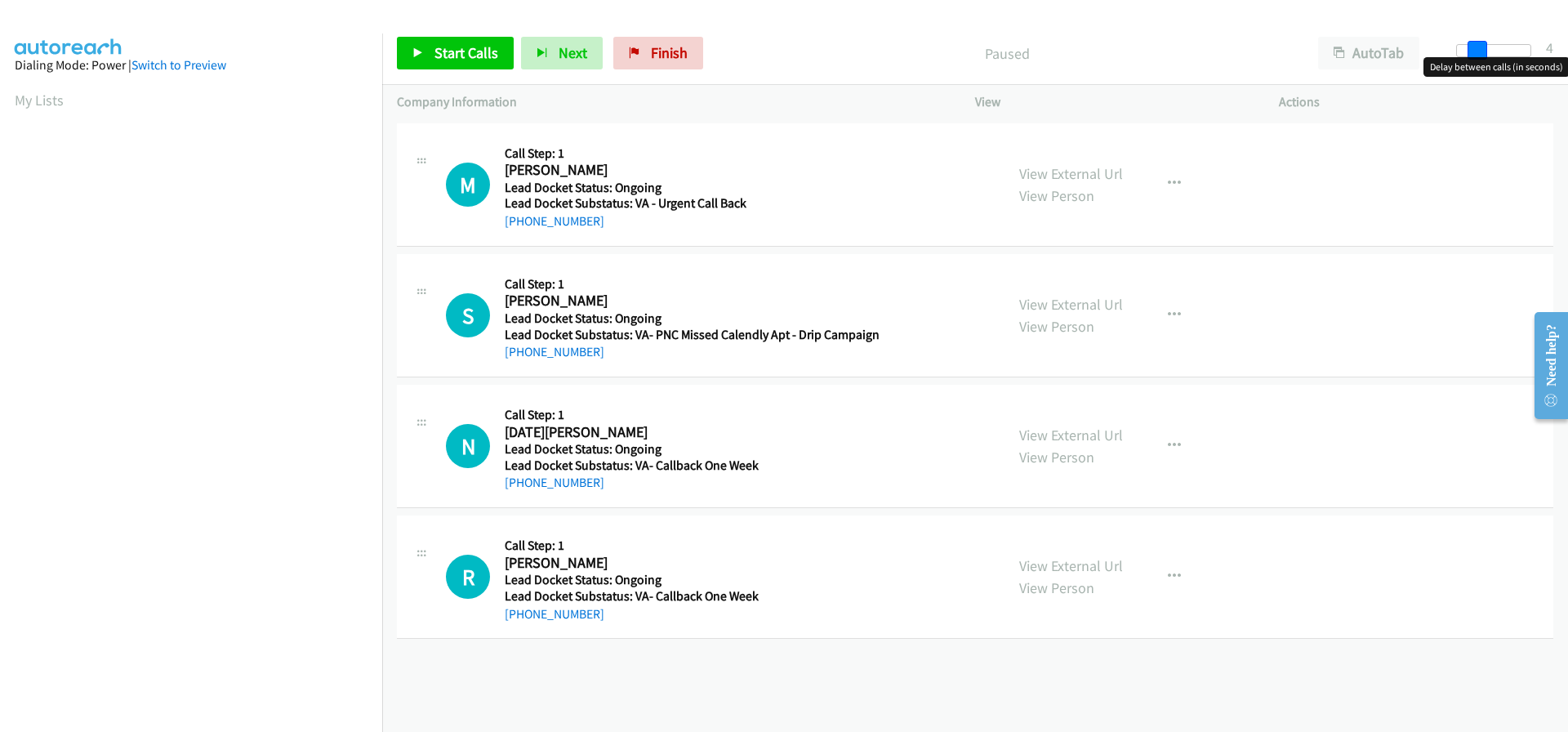
drag, startPoint x: 1455, startPoint y: 45, endPoint x: 1473, endPoint y: 52, distance: 19.3
click at [1473, 52] on span at bounding box center [1477, 51] width 20 height 20
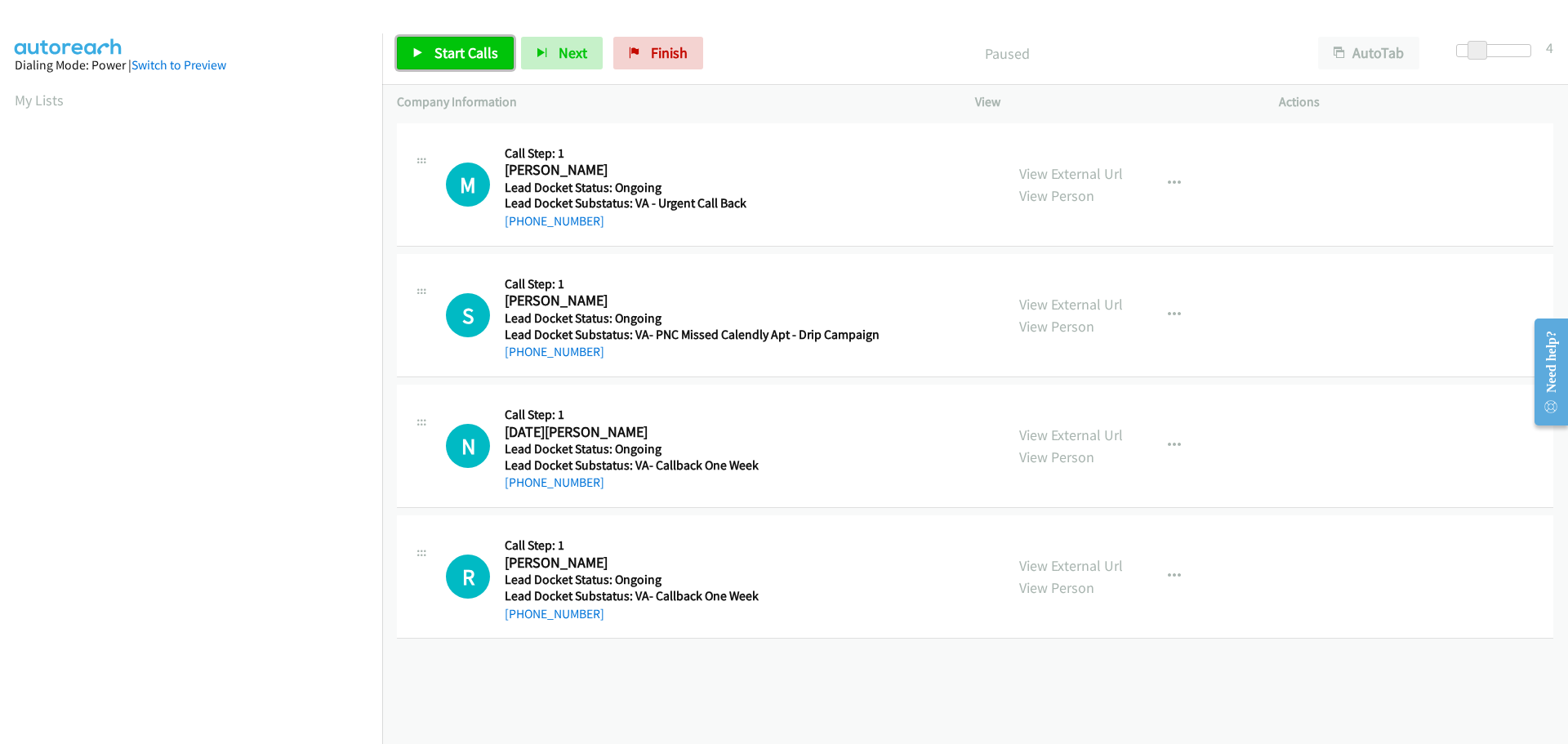
click at [485, 62] on link "Start Calls" at bounding box center [454, 52] width 117 height 33
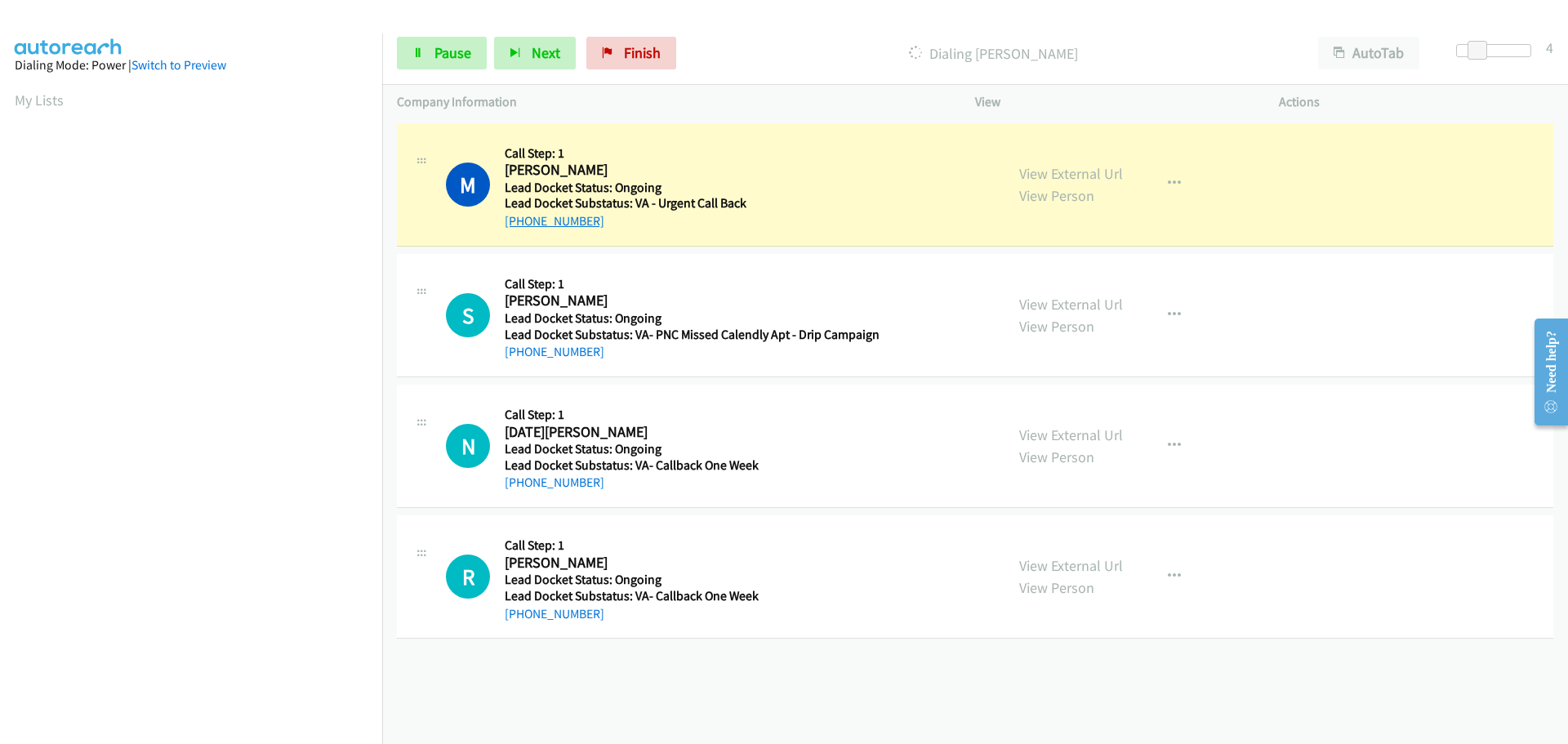
drag, startPoint x: 599, startPoint y: 223, endPoint x: 520, endPoint y: 226, distance: 79.1
click at [520, 226] on div "+1 540-999-8167" at bounding box center [689, 221] width 369 height 20
copy link "540-999-8167"
drag, startPoint x: 614, startPoint y: 350, endPoint x: 519, endPoint y: 356, distance: 95.2
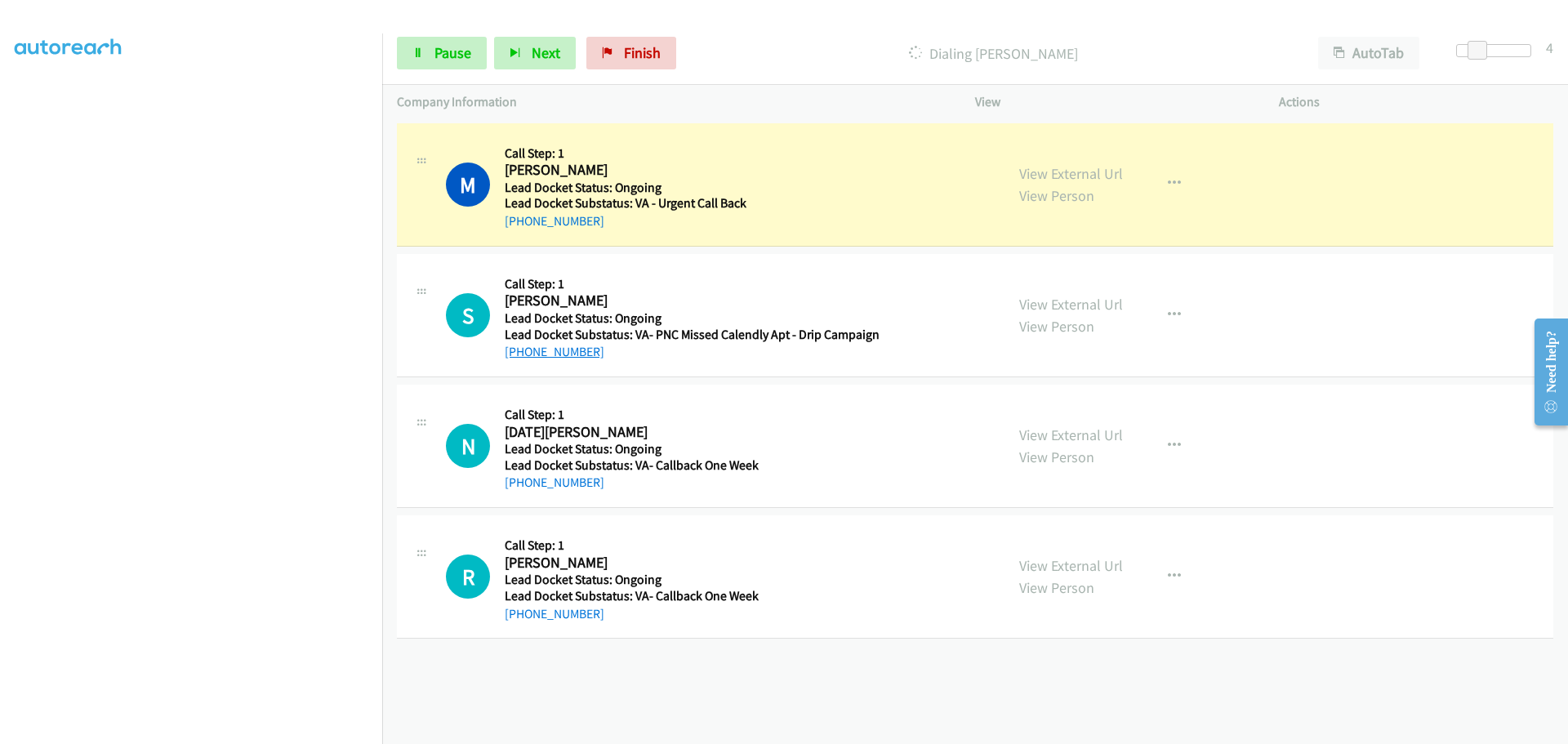
click at [519, 356] on div "[PHONE_NUMBER]" at bounding box center [693, 352] width 375 height 20
copy link "[PHONE_NUMBER]"
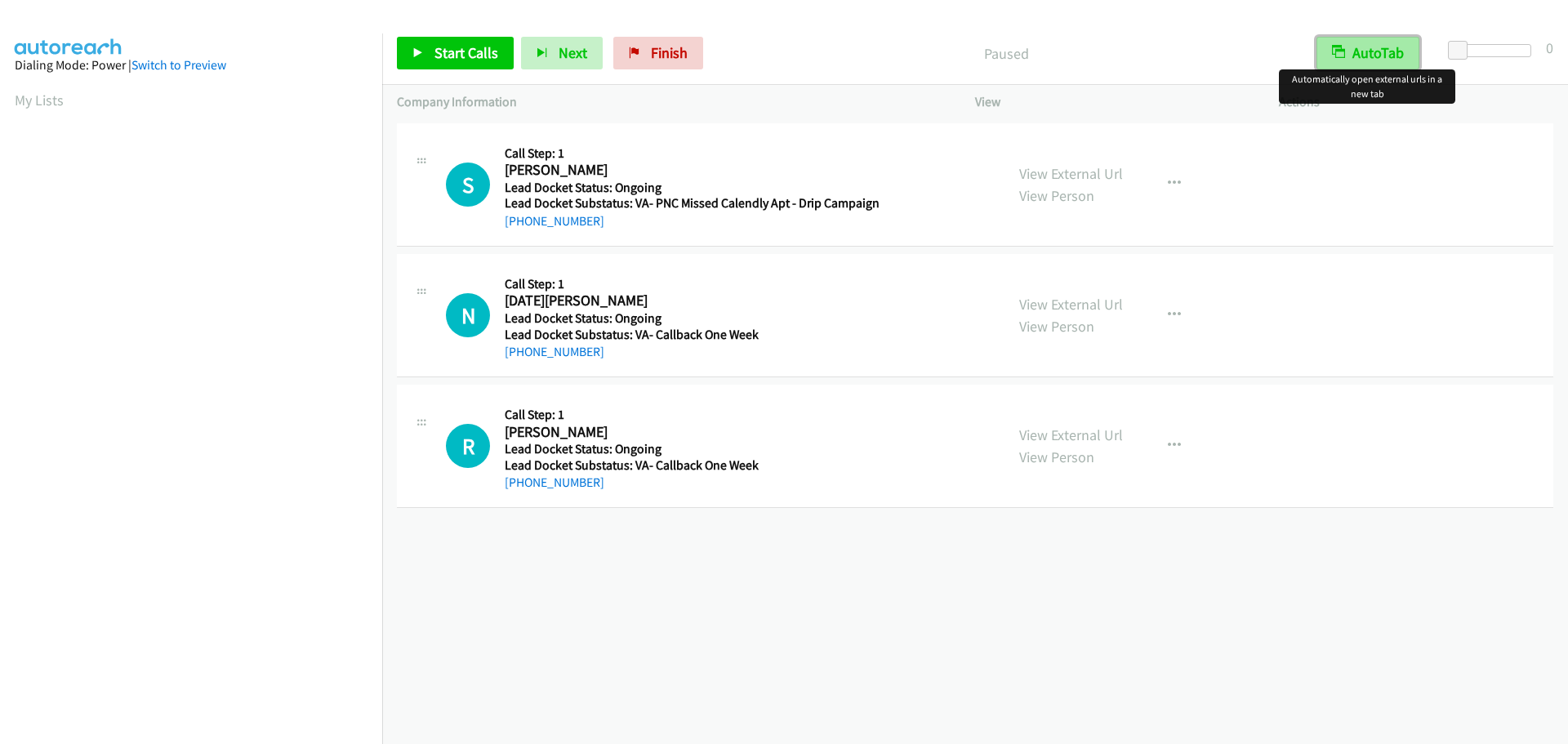
click at [1379, 45] on button "AutoTab" at bounding box center [1368, 52] width 103 height 33
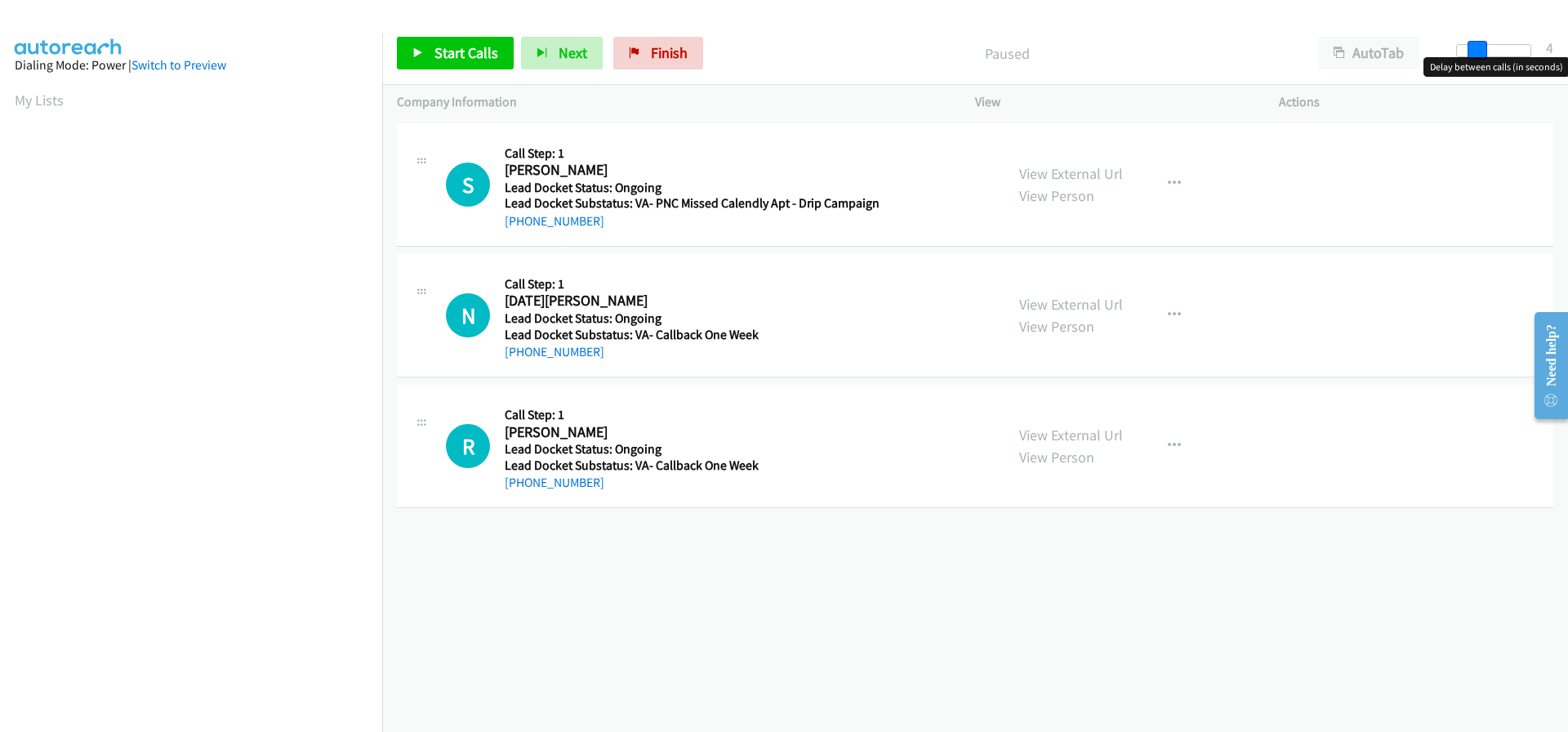
drag, startPoint x: 1459, startPoint y: 45, endPoint x: 1478, endPoint y: 47, distance: 19.1
click at [1478, 47] on span at bounding box center [1477, 51] width 20 height 20
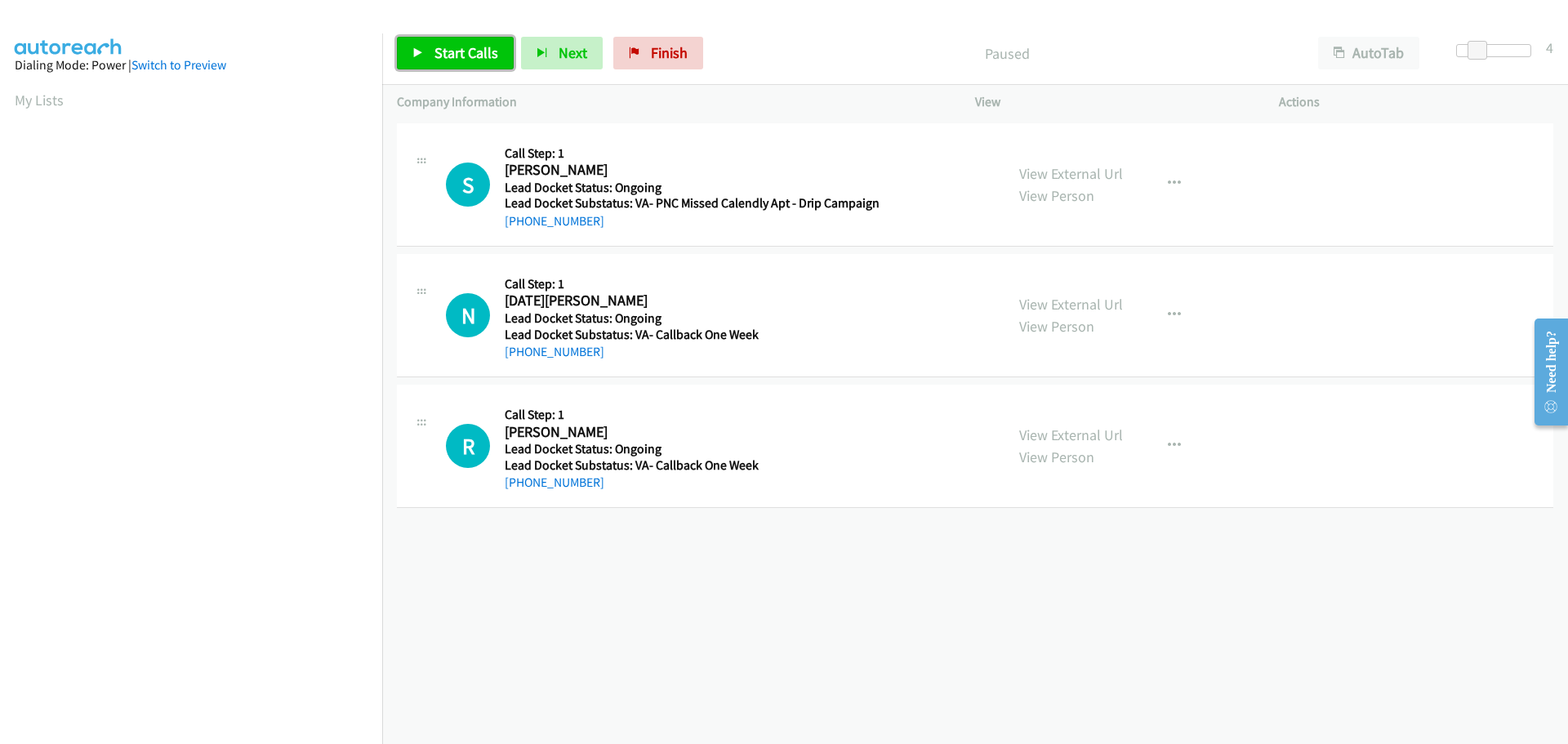
click at [471, 55] on span "Start Calls" at bounding box center [467, 52] width 64 height 19
drag, startPoint x: 598, startPoint y: 228, endPoint x: 518, endPoint y: 221, distance: 80.3
click at [518, 221] on div "+1 202-705-9320" at bounding box center [693, 221] width 375 height 20
copy link "202-705-9320"
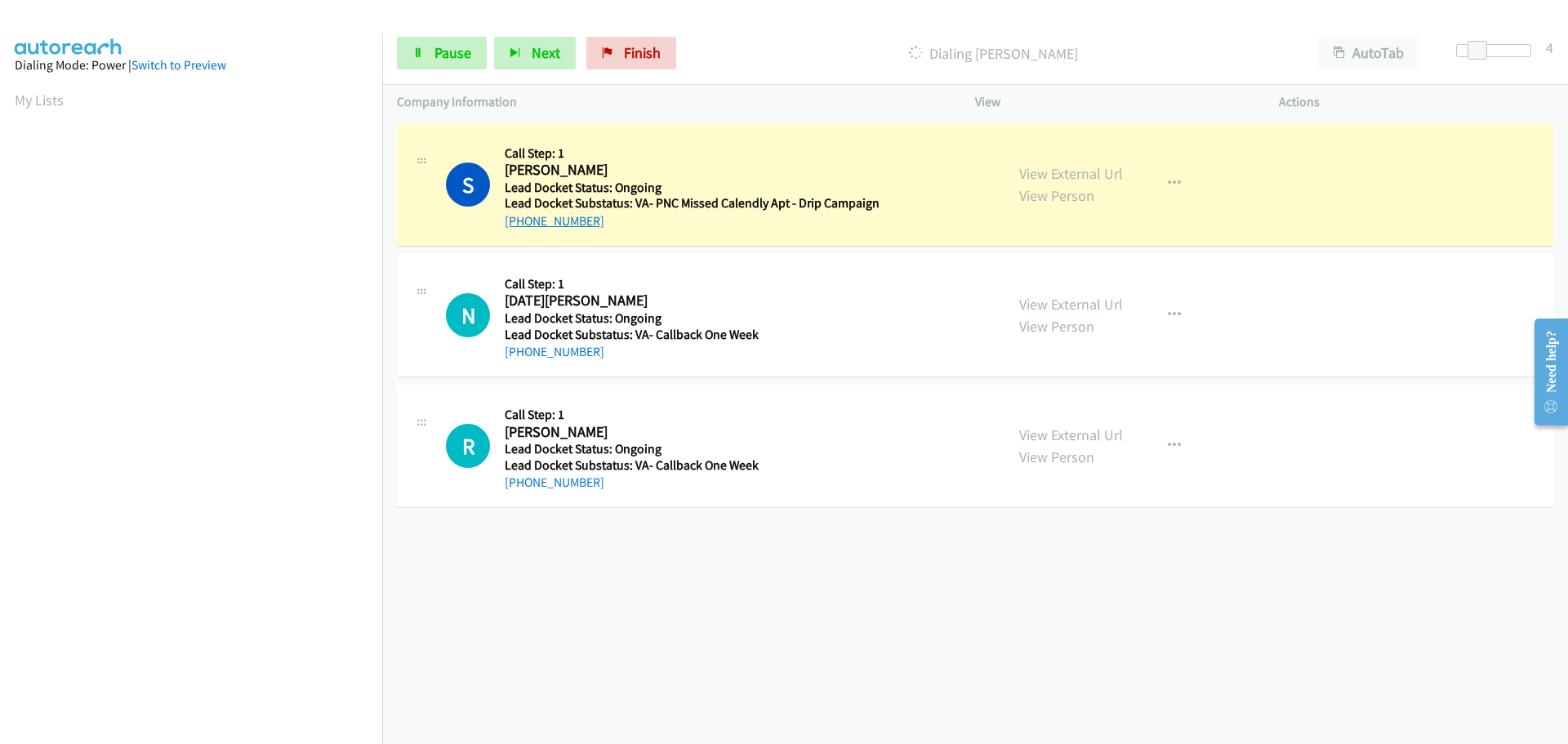
scroll to position [172, 0]
drag, startPoint x: 600, startPoint y: 355, endPoint x: 519, endPoint y: 355, distance: 81.0
click at [519, 355] on div "[PHONE_NUMBER]" at bounding box center [689, 352] width 369 height 20
copy link "[PHONE_NUMBER]"
click at [596, 356] on div "[PHONE_NUMBER]" at bounding box center [689, 352] width 369 height 20
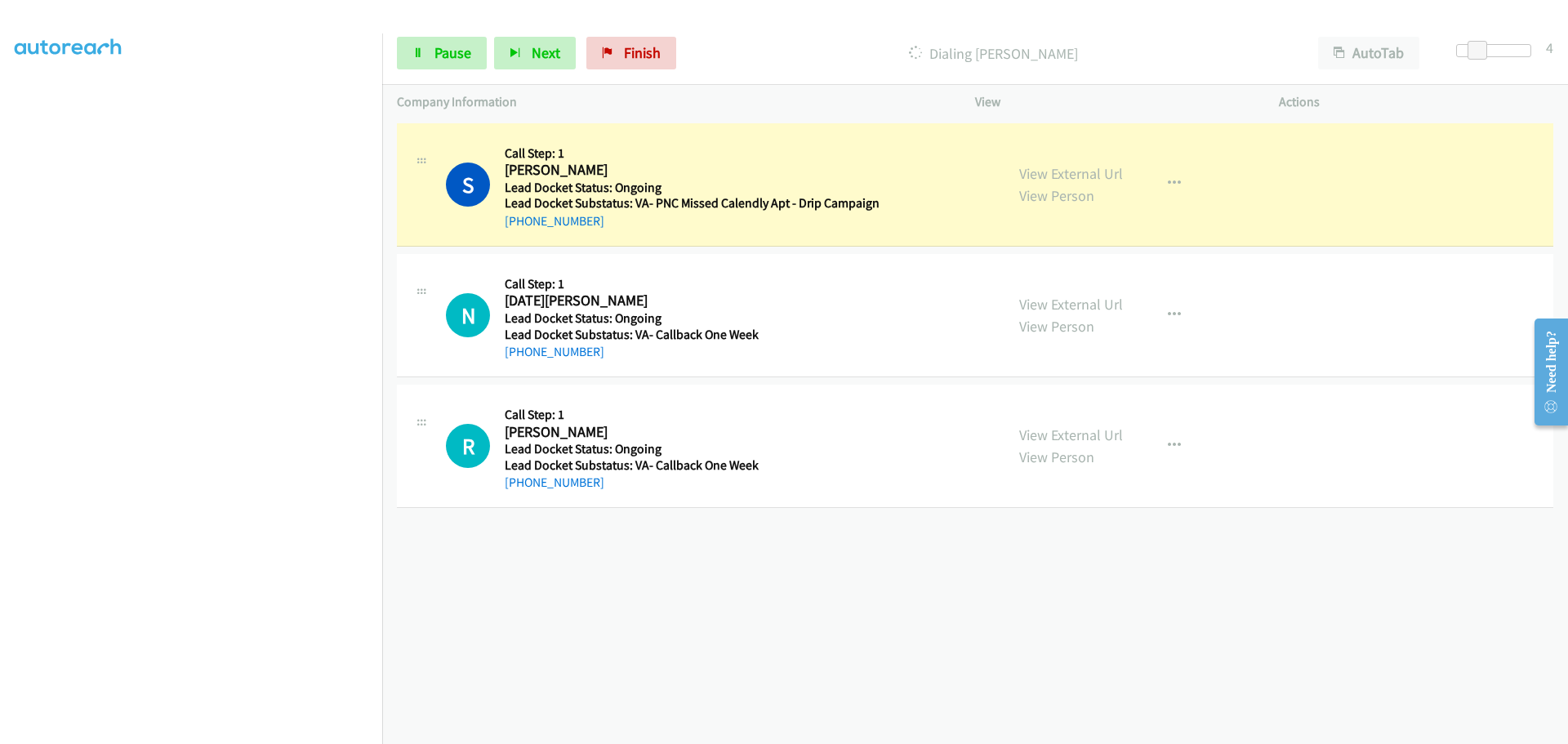
drag, startPoint x: 605, startPoint y: 354, endPoint x: 519, endPoint y: 361, distance: 86.3
click at [519, 361] on div "[PHONE_NUMBER]" at bounding box center [689, 352] width 369 height 20
copy link "[PHONE_NUMBER]"
click at [436, 53] on span "Pause" at bounding box center [453, 52] width 36 height 19
click at [436, 53] on span "Start Calls" at bounding box center [467, 52] width 64 height 19
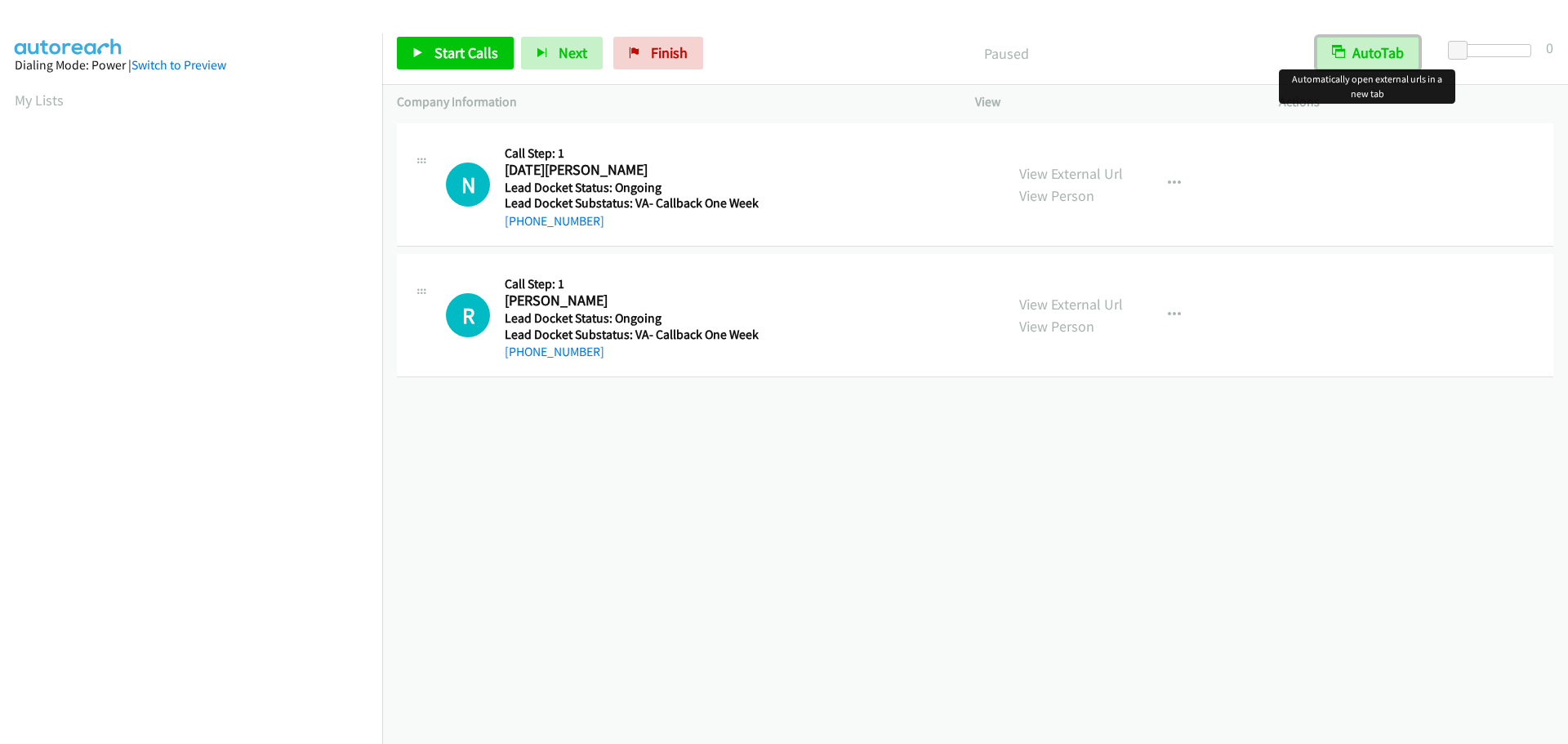
click at [1377, 43] on button "AutoTab" at bounding box center [1368, 52] width 103 height 33
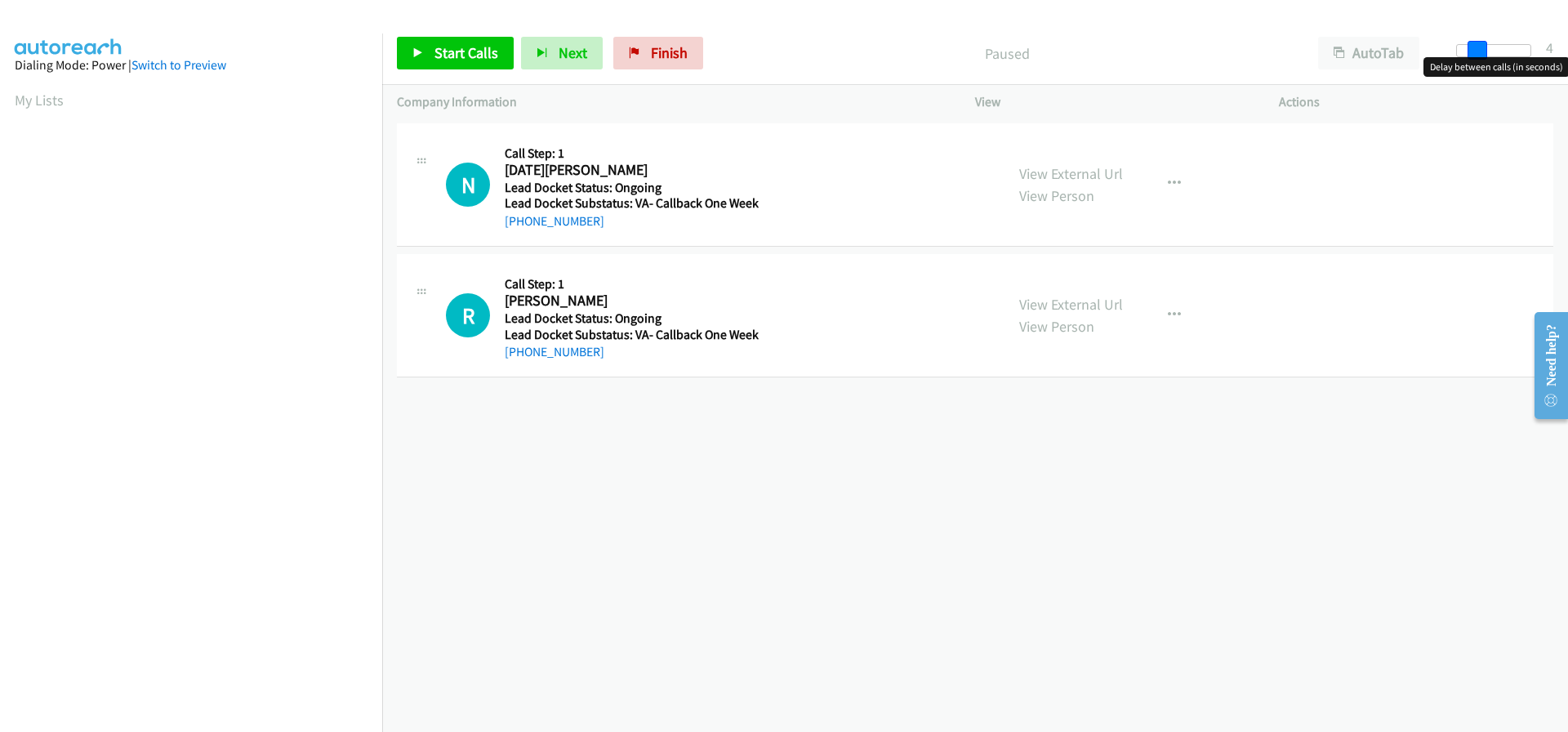
drag, startPoint x: 1459, startPoint y: 48, endPoint x: 1476, endPoint y: 51, distance: 17.3
click at [1476, 51] on span at bounding box center [1477, 51] width 20 height 20
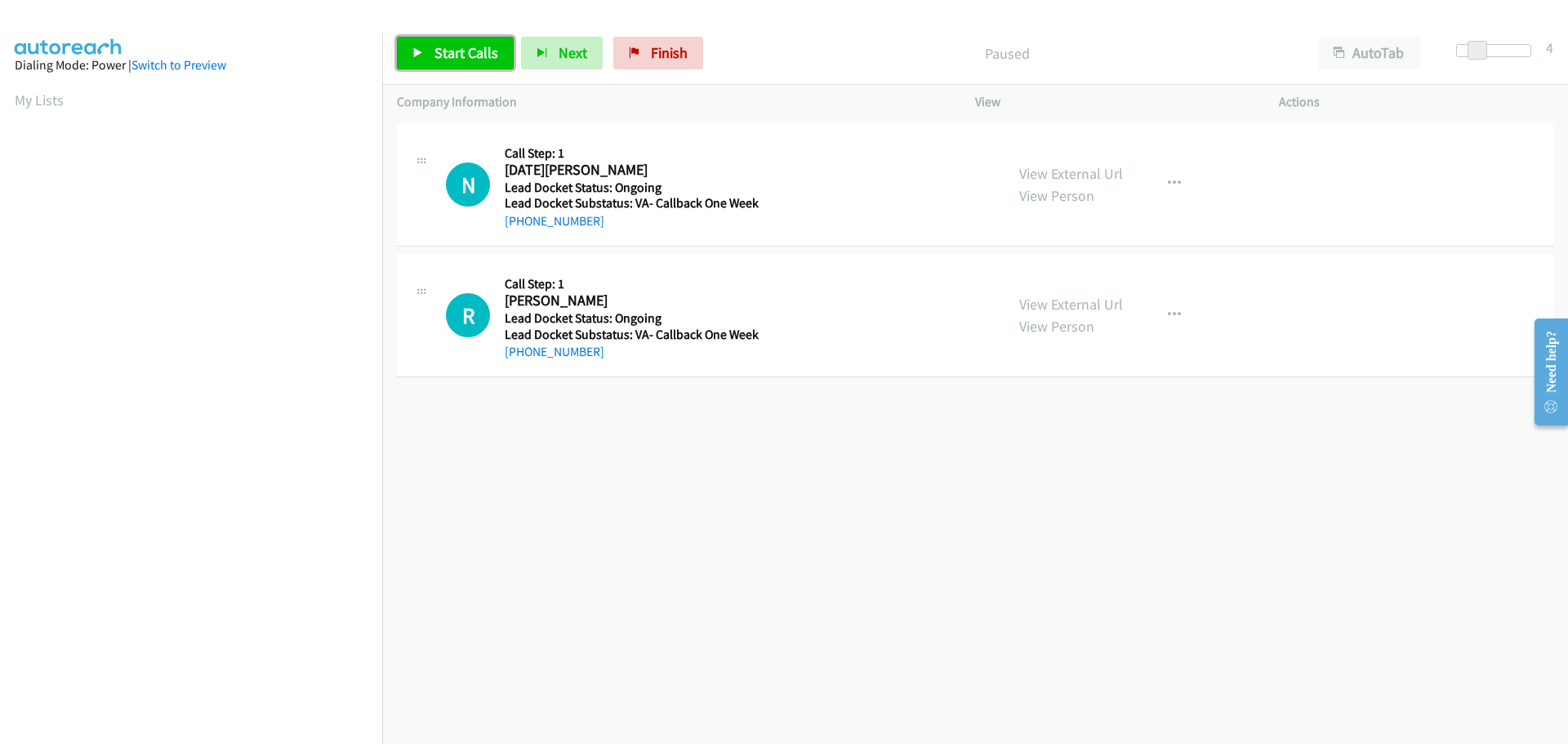
click at [493, 61] on span "Start Calls" at bounding box center [467, 52] width 64 height 19
drag, startPoint x: 600, startPoint y: 227, endPoint x: 519, endPoint y: 223, distance: 81.1
click at [519, 223] on div "[PHONE_NUMBER]" at bounding box center [632, 221] width 254 height 20
copy link "[PHONE_NUMBER]"
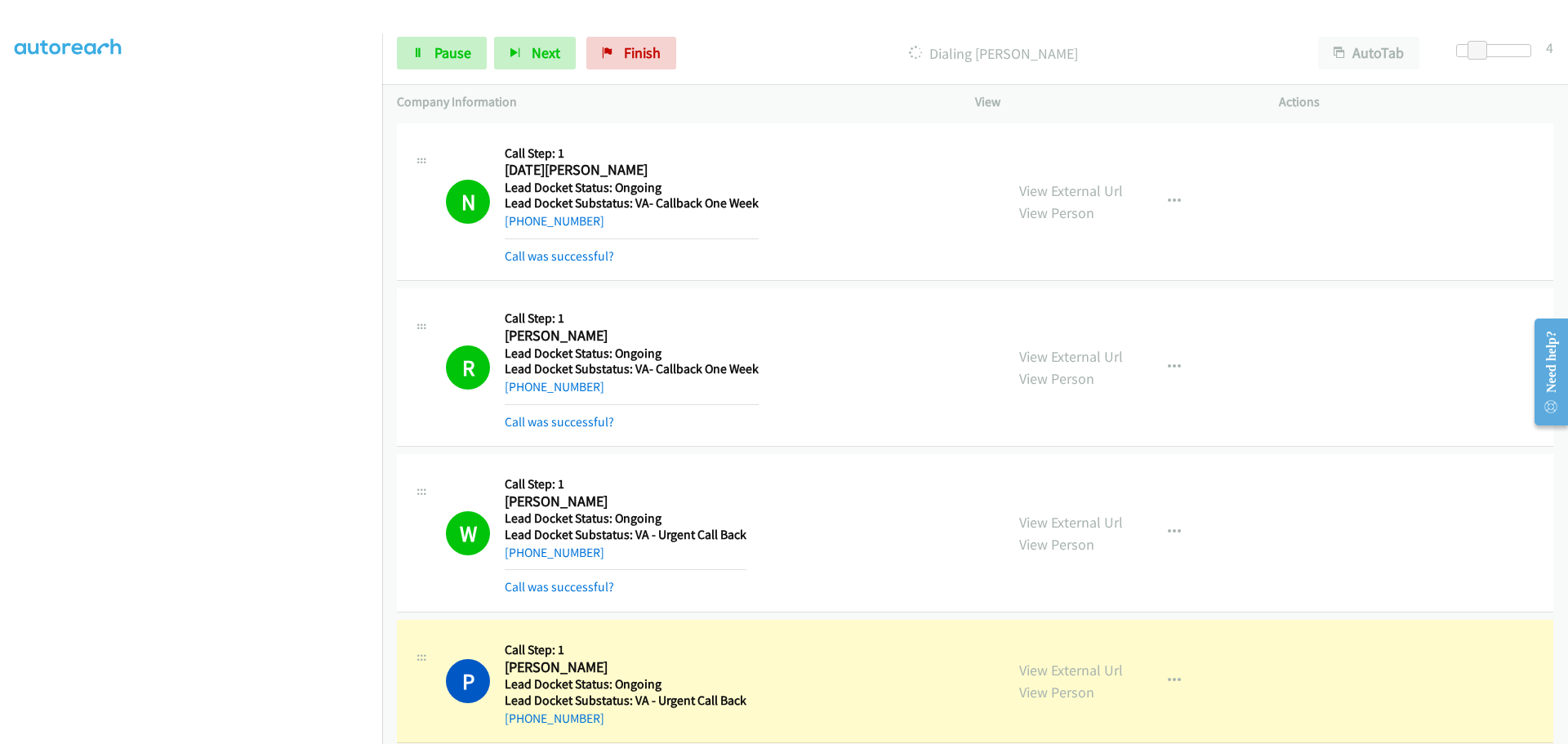
scroll to position [155, 0]
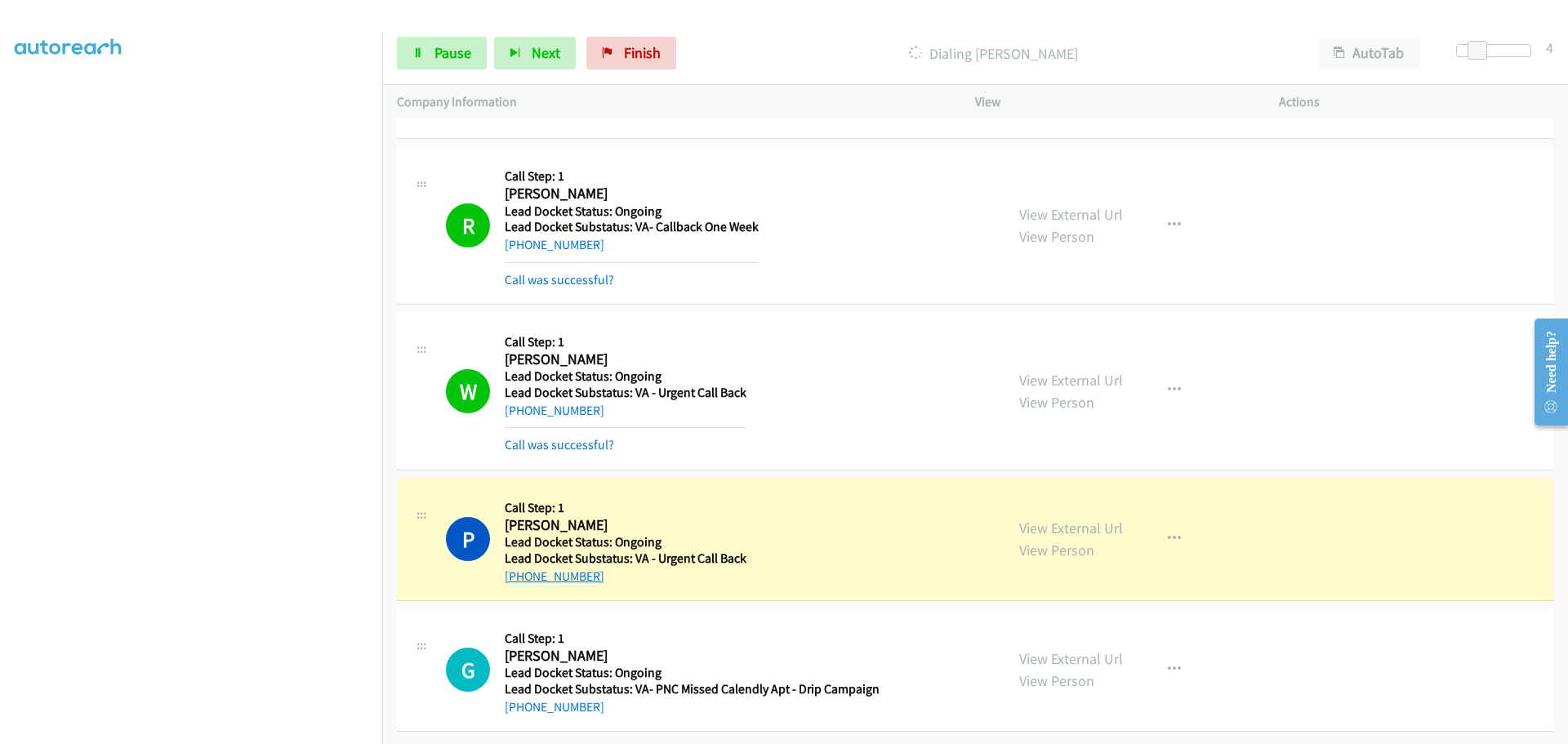
drag, startPoint x: 595, startPoint y: 564, endPoint x: 519, endPoint y: 563, distance: 76.0
click at [519, 566] on div "[PHONE_NUMBER]" at bounding box center [626, 576] width 242 height 20
copy link "[PHONE_NUMBER]"
click at [455, 65] on link "Pause" at bounding box center [441, 52] width 90 height 33
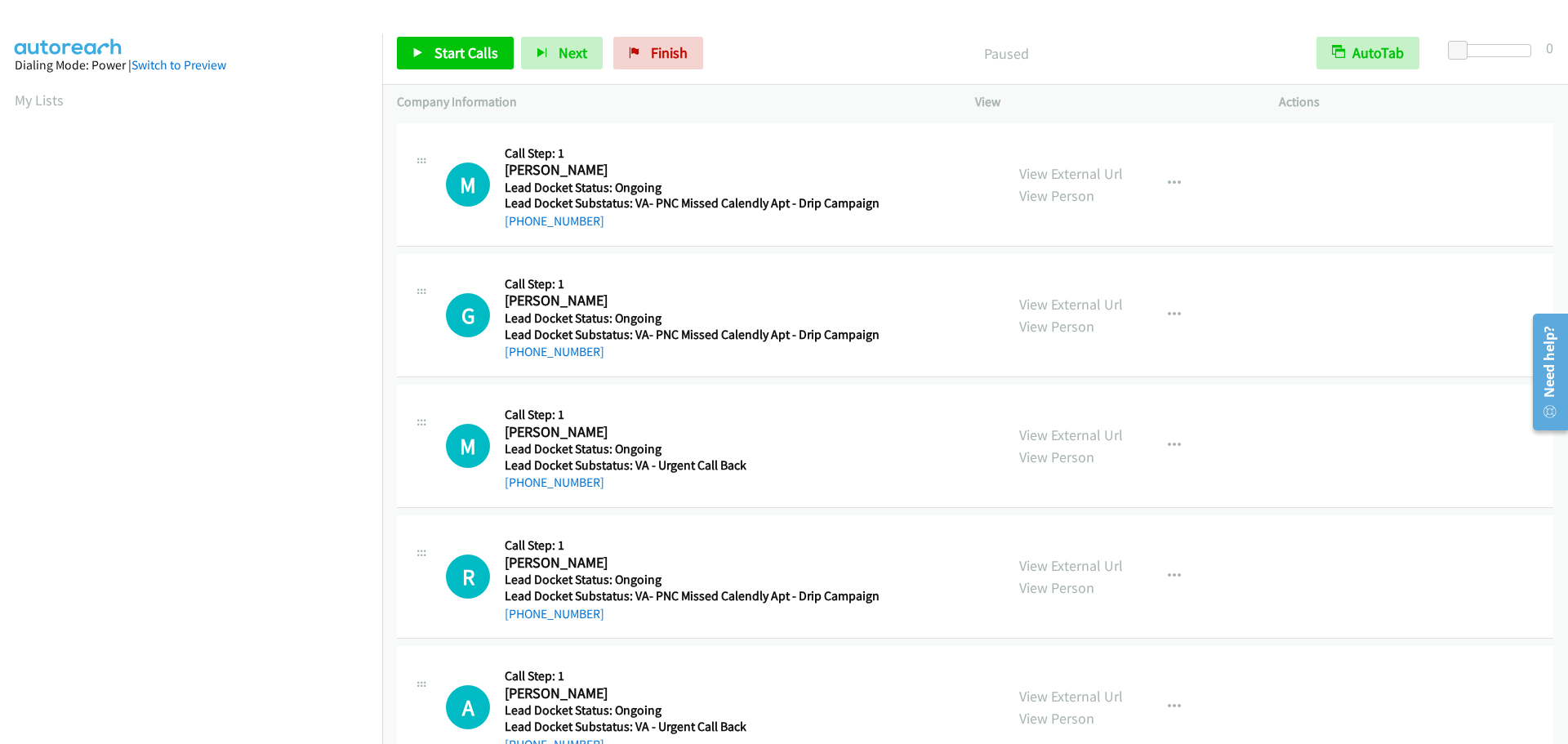
scroll to position [172, 0]
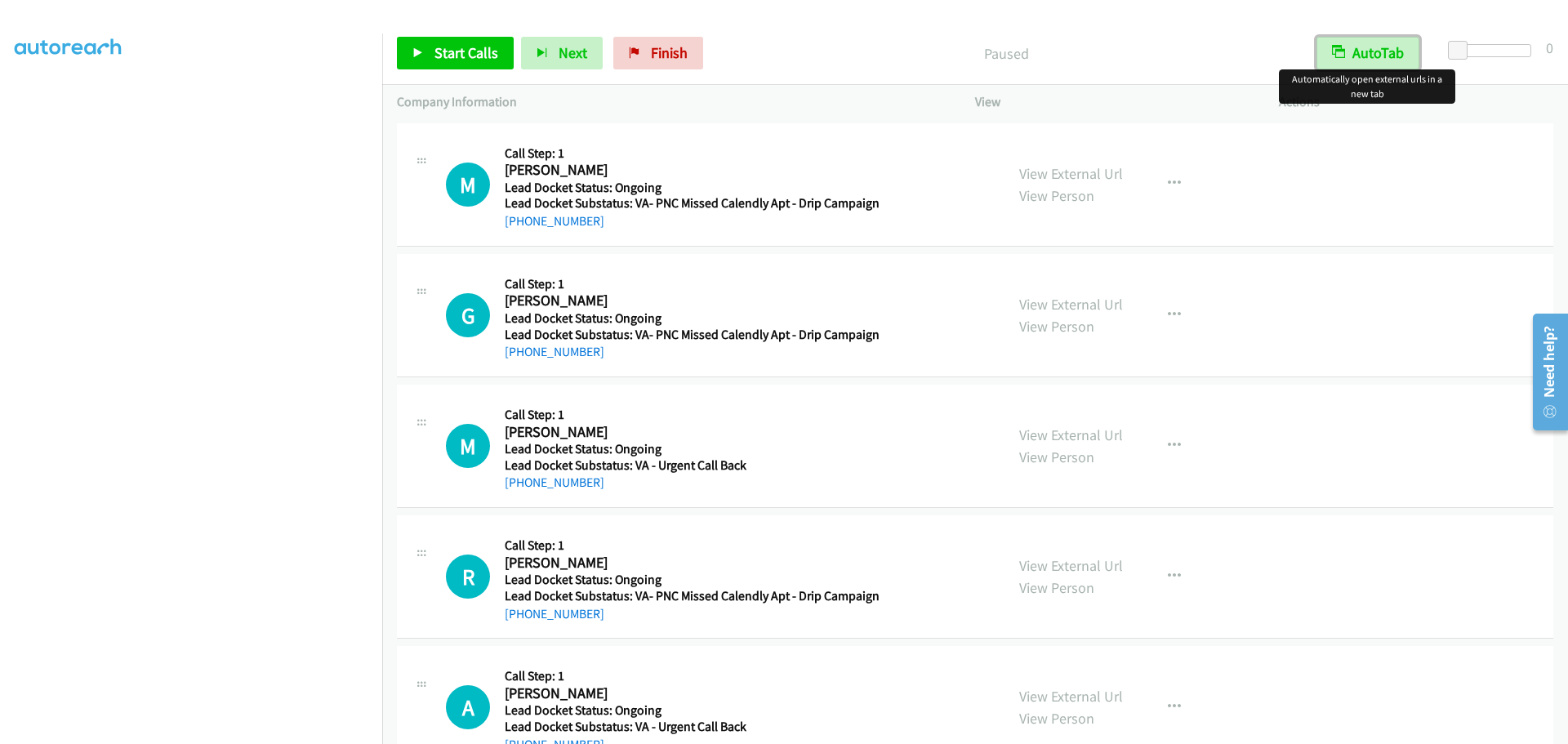
click at [1355, 43] on button "AutoTab" at bounding box center [1368, 52] width 103 height 33
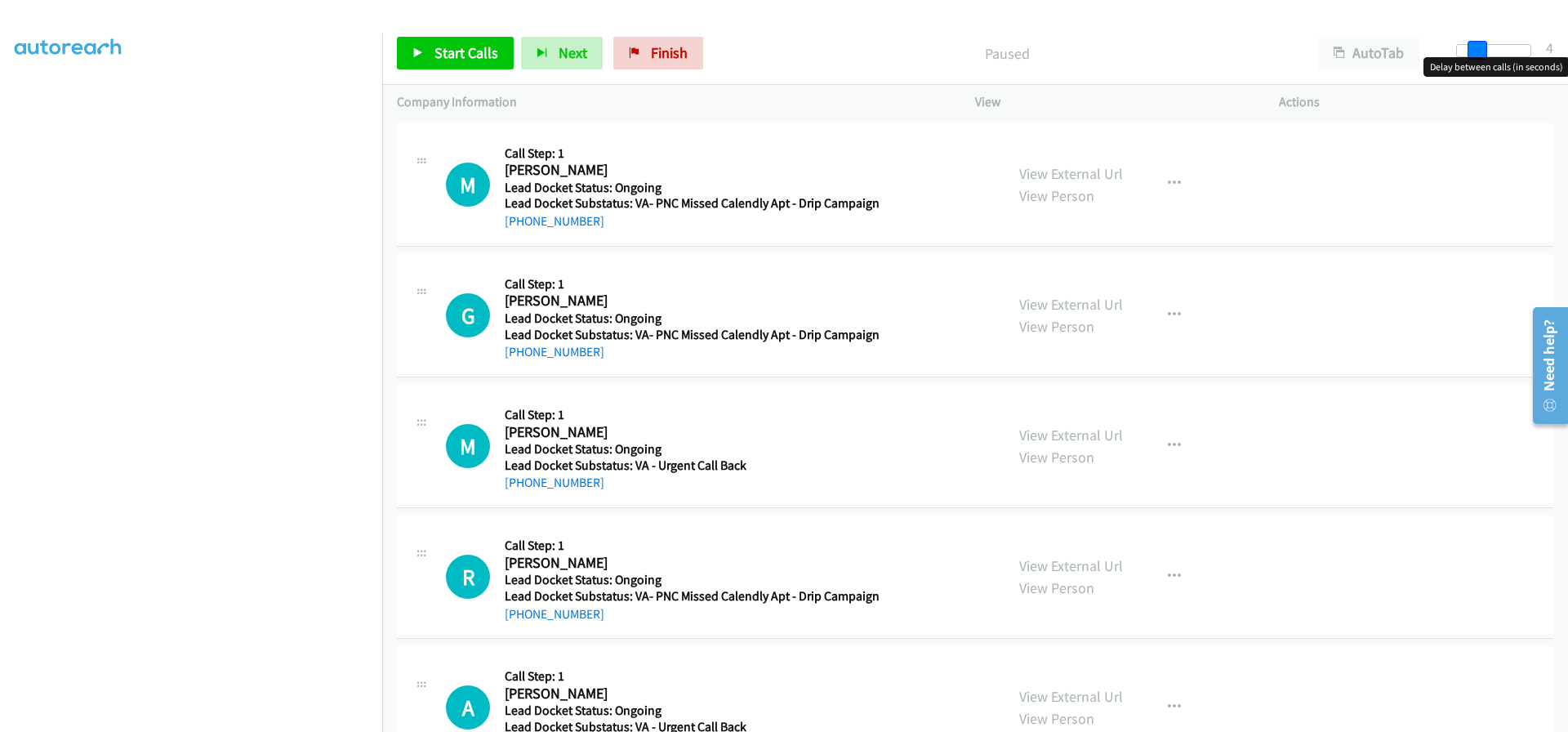
drag, startPoint x: 1461, startPoint y: 49, endPoint x: 1471, endPoint y: 52, distance: 10.4
click at [1471, 52] on span at bounding box center [1477, 51] width 20 height 20
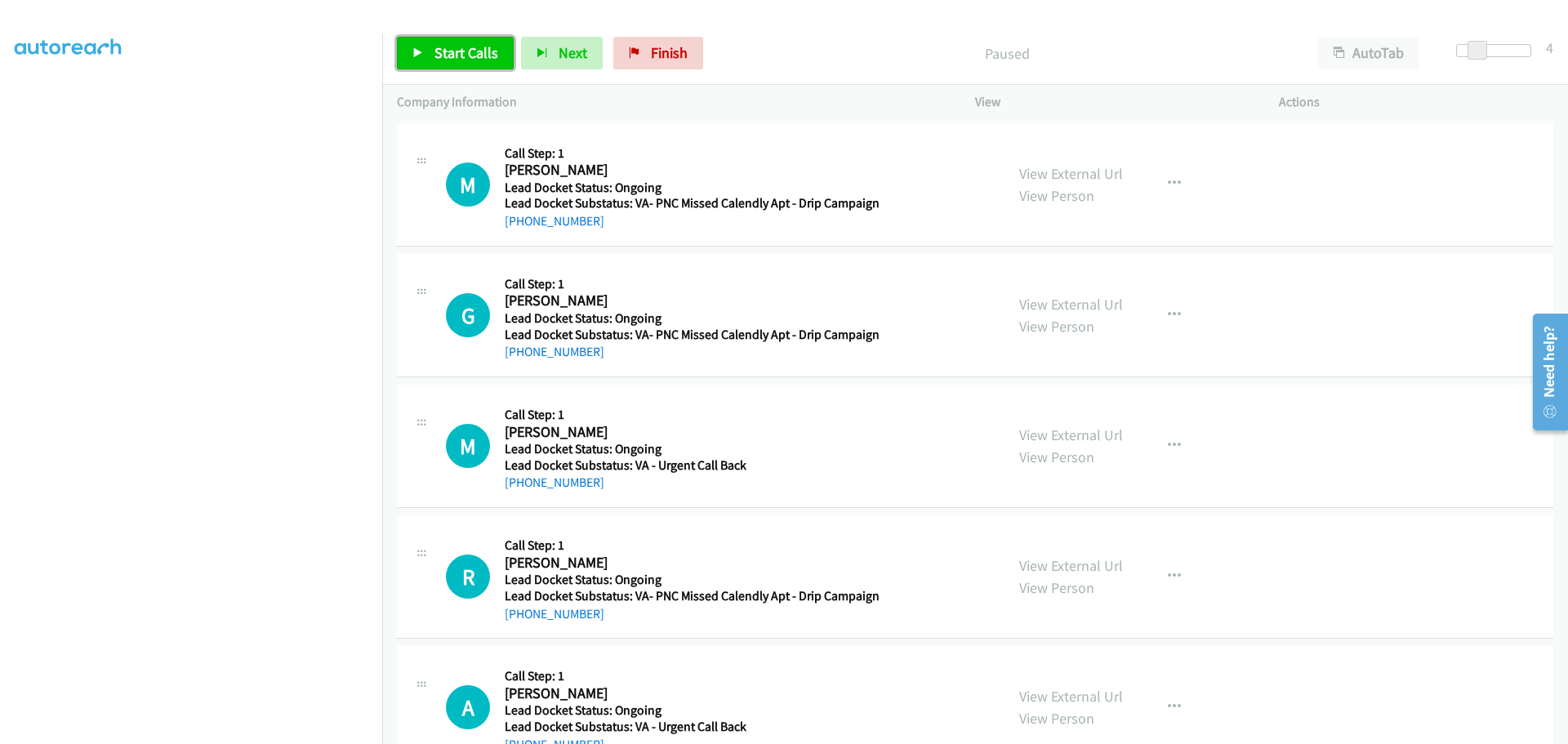
click at [485, 54] on span "Start Calls" at bounding box center [467, 52] width 64 height 19
drag, startPoint x: 594, startPoint y: 228, endPoint x: 519, endPoint y: 220, distance: 75.4
click at [519, 220] on div "[PHONE_NUMBER]" at bounding box center [693, 221] width 375 height 20
copy link "[PHONE_NUMBER]"
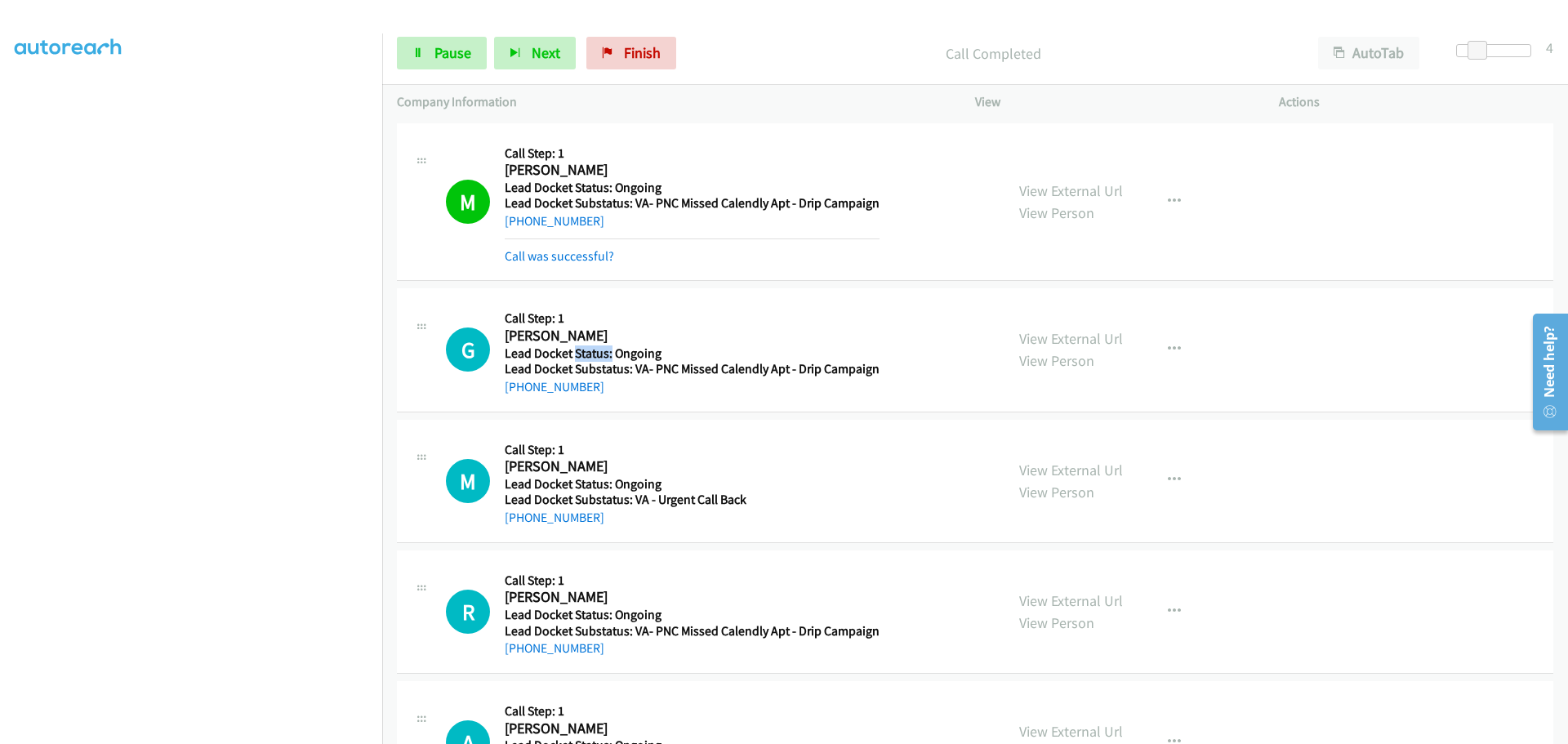
drag, startPoint x: 610, startPoint y: 348, endPoint x: 573, endPoint y: 356, distance: 37.9
click at [573, 356] on h5 "Lead Docket Status: Ongoing" at bounding box center [693, 353] width 375 height 16
click at [621, 388] on div "[PHONE_NUMBER]" at bounding box center [693, 387] width 375 height 20
drag, startPoint x: 602, startPoint y: 390, endPoint x: 523, endPoint y: 386, distance: 79.1
click at [523, 386] on div "[PHONE_NUMBER]" at bounding box center [693, 387] width 375 height 20
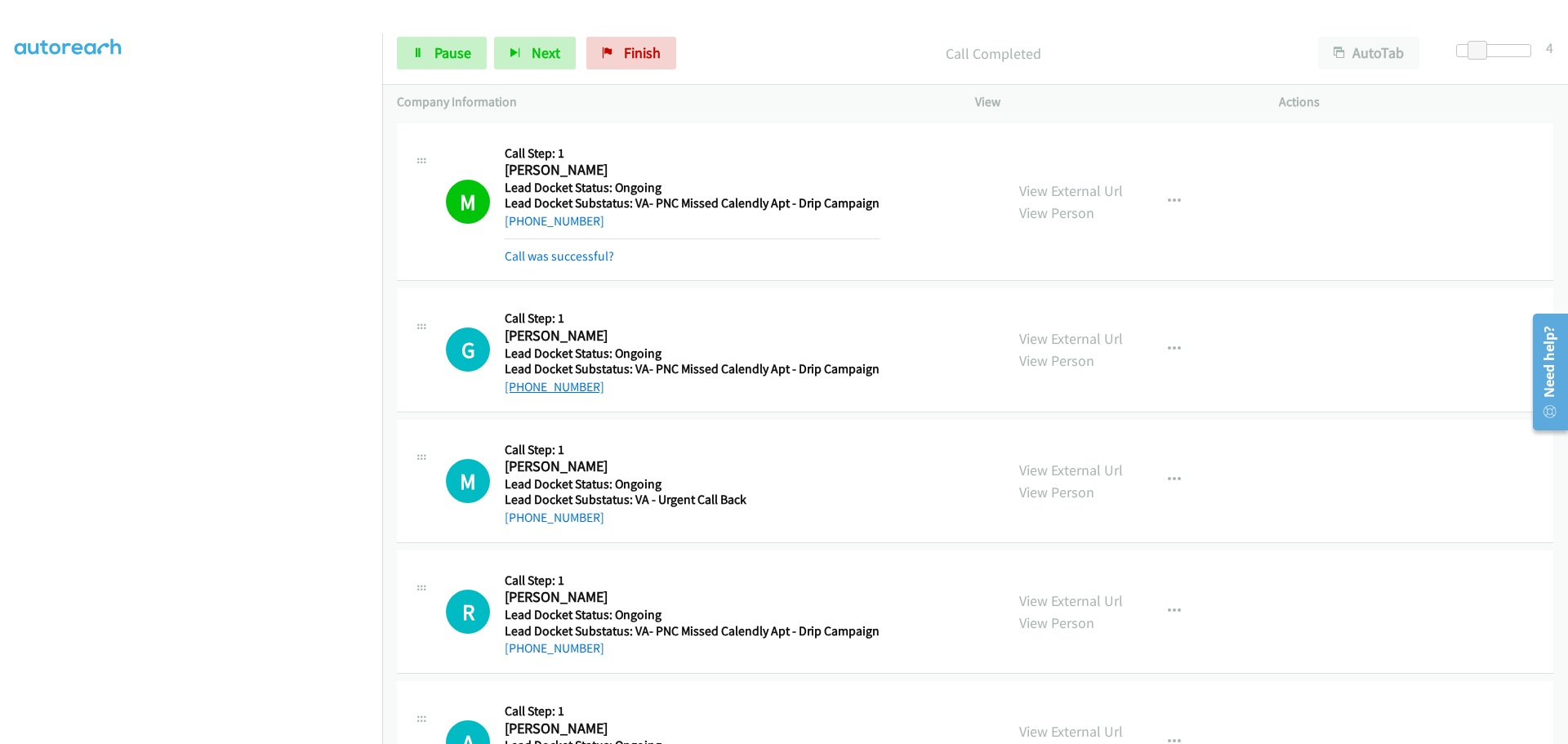
copy link "[PHONE_NUMBER]"
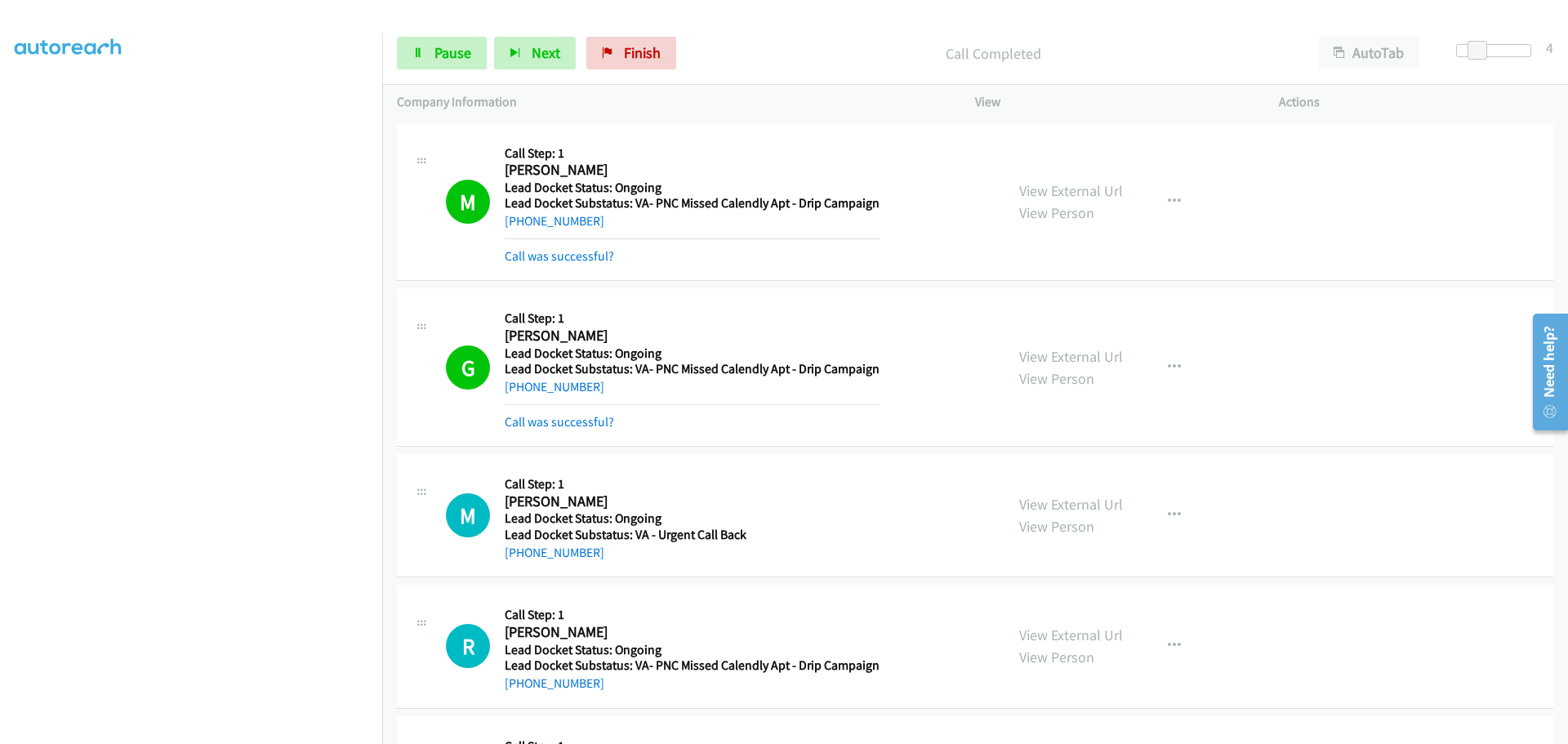
drag, startPoint x: 635, startPoint y: 524, endPoint x: 526, endPoint y: 540, distance: 110.2
click at [523, 540] on div "Callback Scheduled Call Step: 1 [PERSON_NAME] America/Phoenix Lead Docket Statu…" at bounding box center [689, 515] width 369 height 93
click at [619, 580] on td "M Callback Scheduled Call Step: 1 [PERSON_NAME] America/Phoenix Lead Docket Sta…" at bounding box center [975, 516] width 1186 height 131
drag, startPoint x: 606, startPoint y: 560, endPoint x: 520, endPoint y: 558, distance: 86.0
click at [520, 558] on div "[PHONE_NUMBER]" at bounding box center [689, 553] width 369 height 20
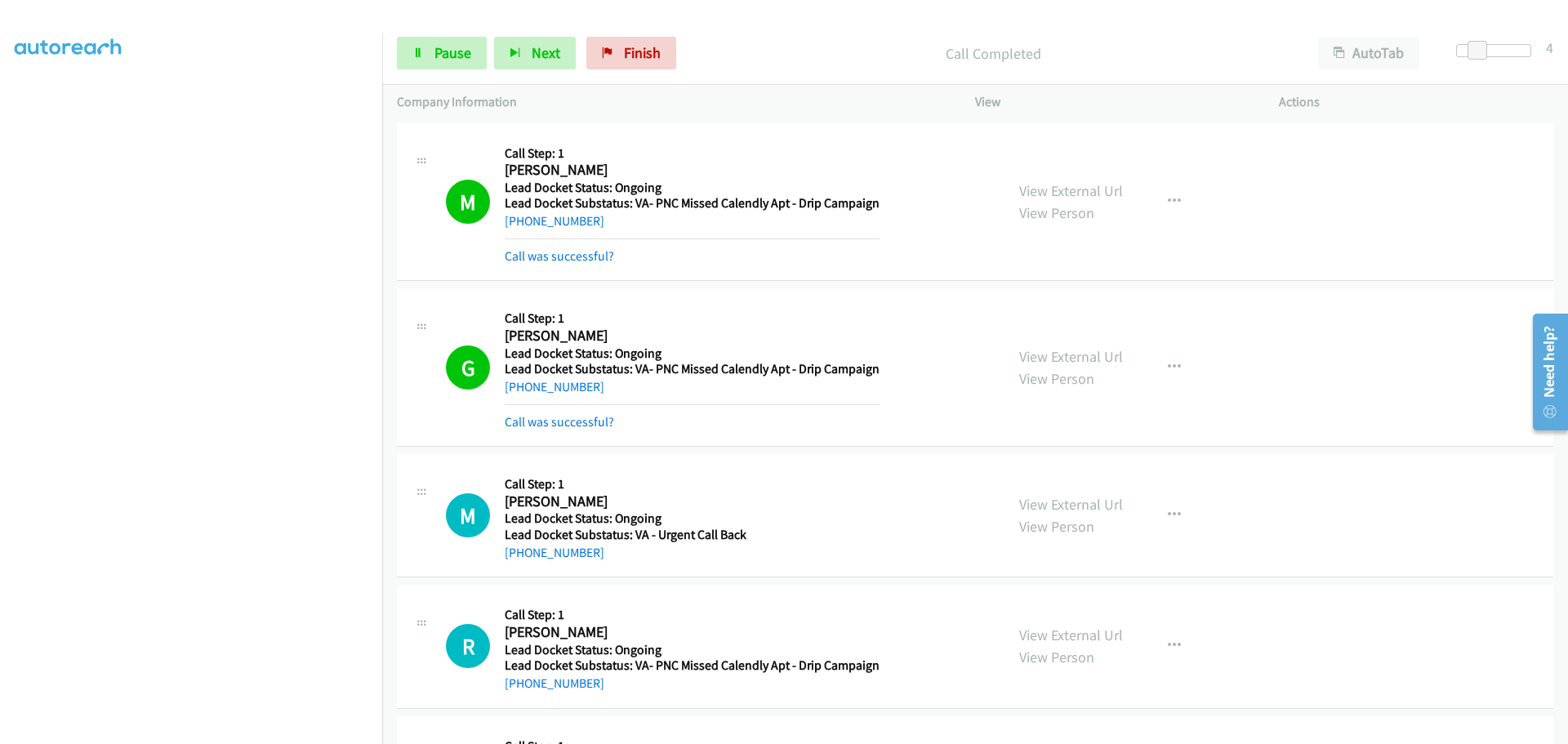
copy link "[PHONE_NUMBER]"
